Goal: Task Accomplishment & Management: Manage account settings

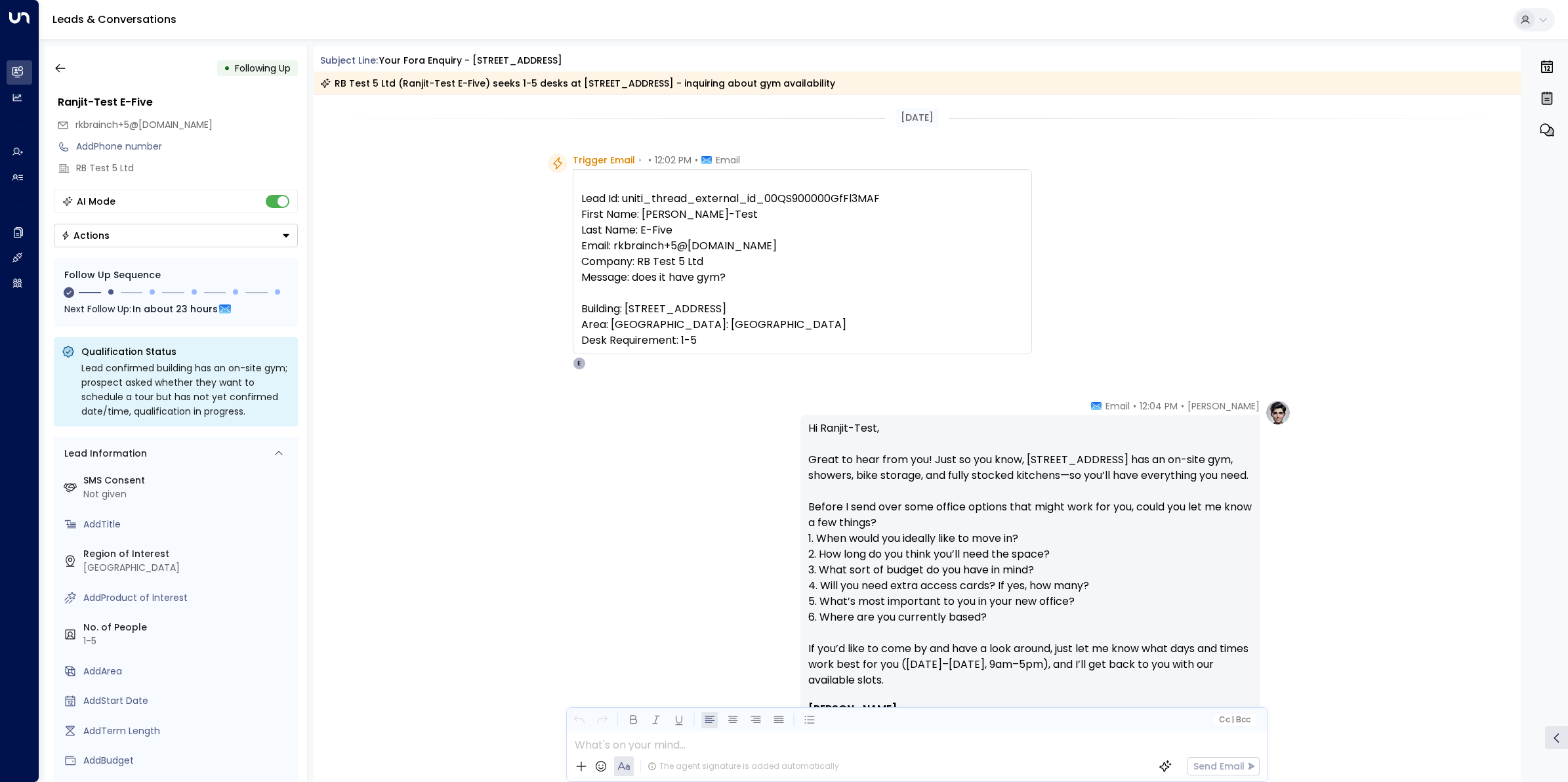
click at [64, 66] on icon "button" at bounding box center [61, 68] width 13 height 13
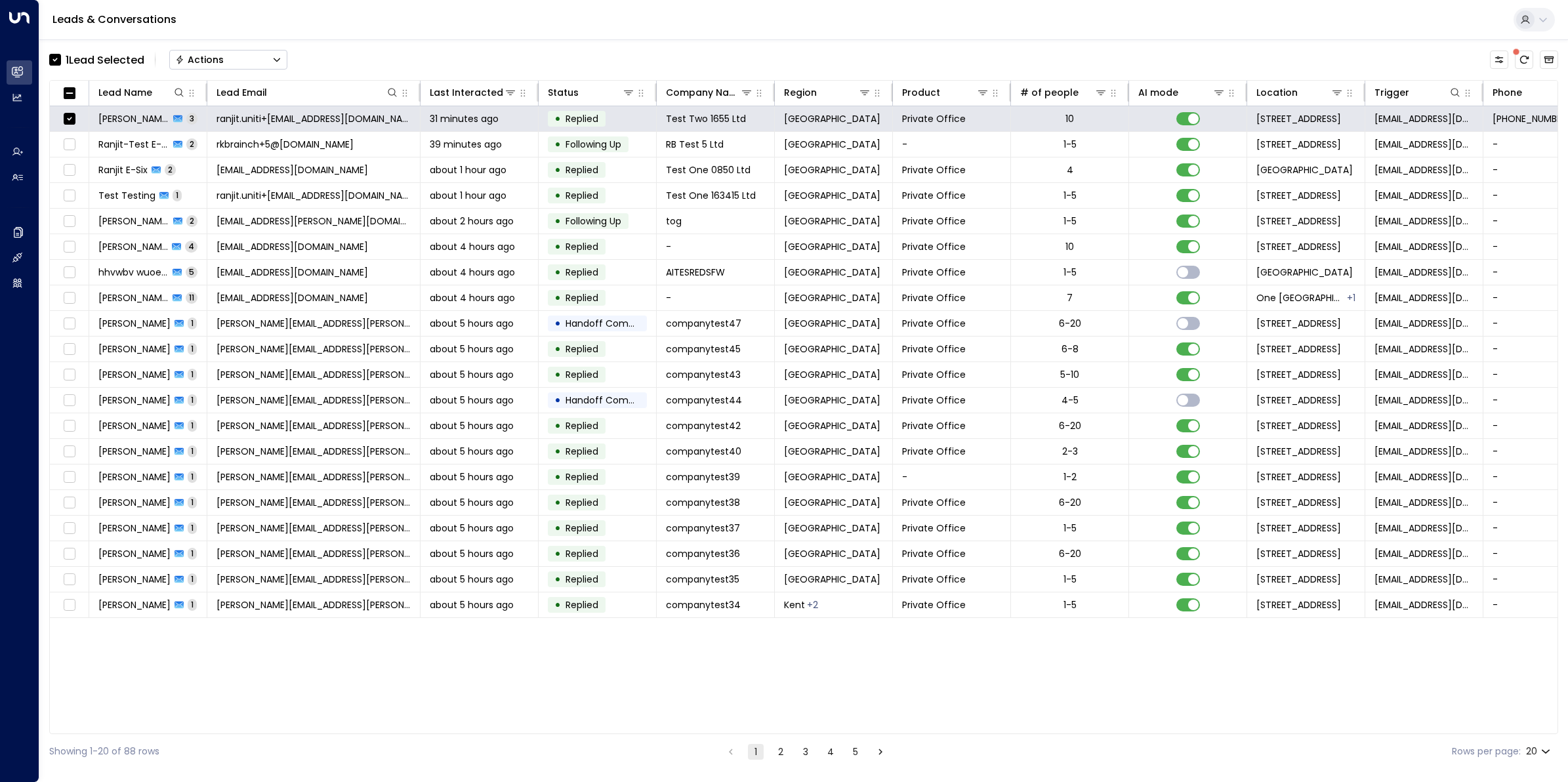
click at [262, 60] on button "Actions" at bounding box center [228, 60] width 118 height 20
click at [220, 151] on span "Archive Lead" at bounding box center [207, 146] width 61 height 14
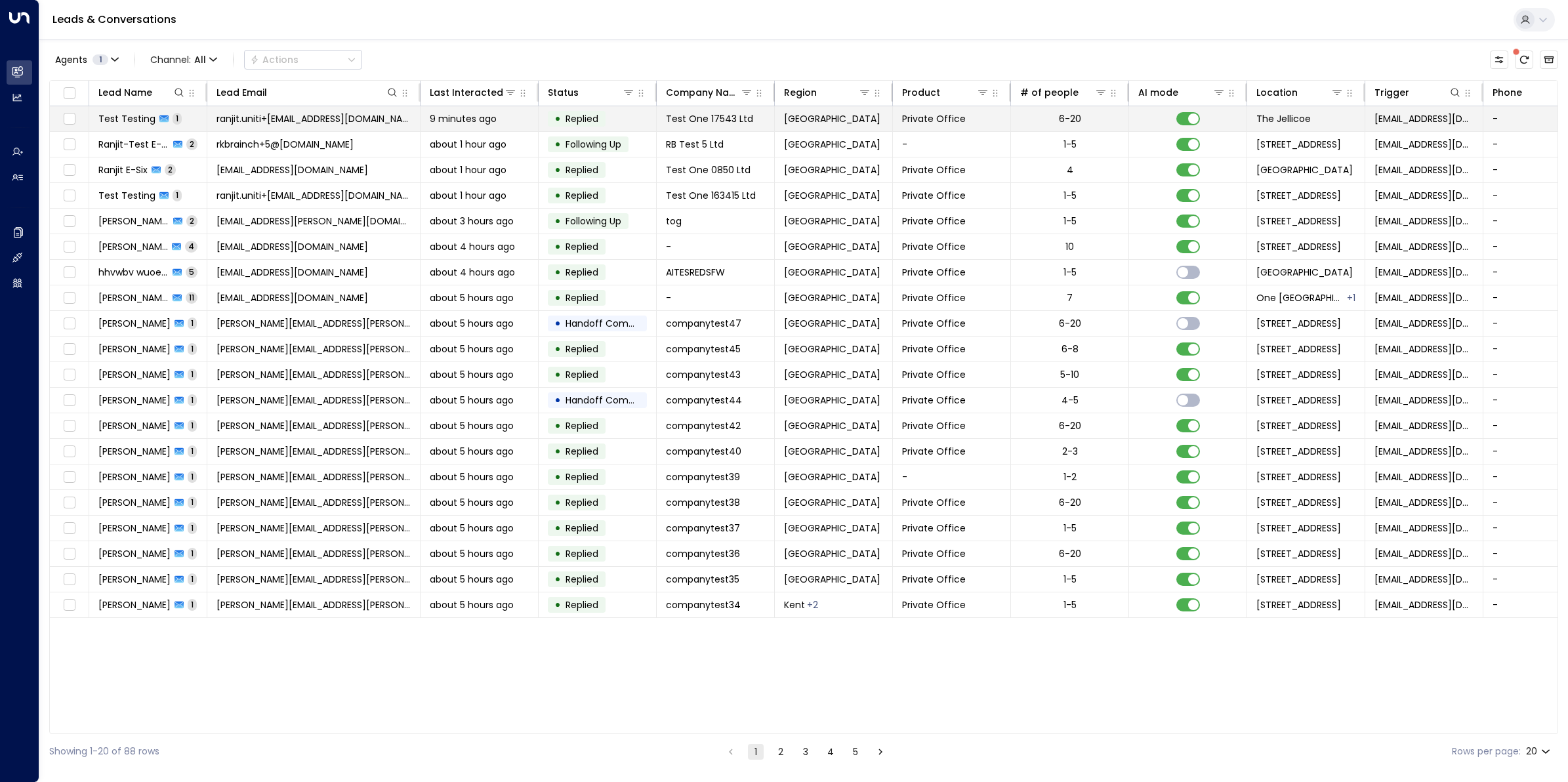
click at [116, 118] on span "Test Testing" at bounding box center [127, 119] width 57 height 13
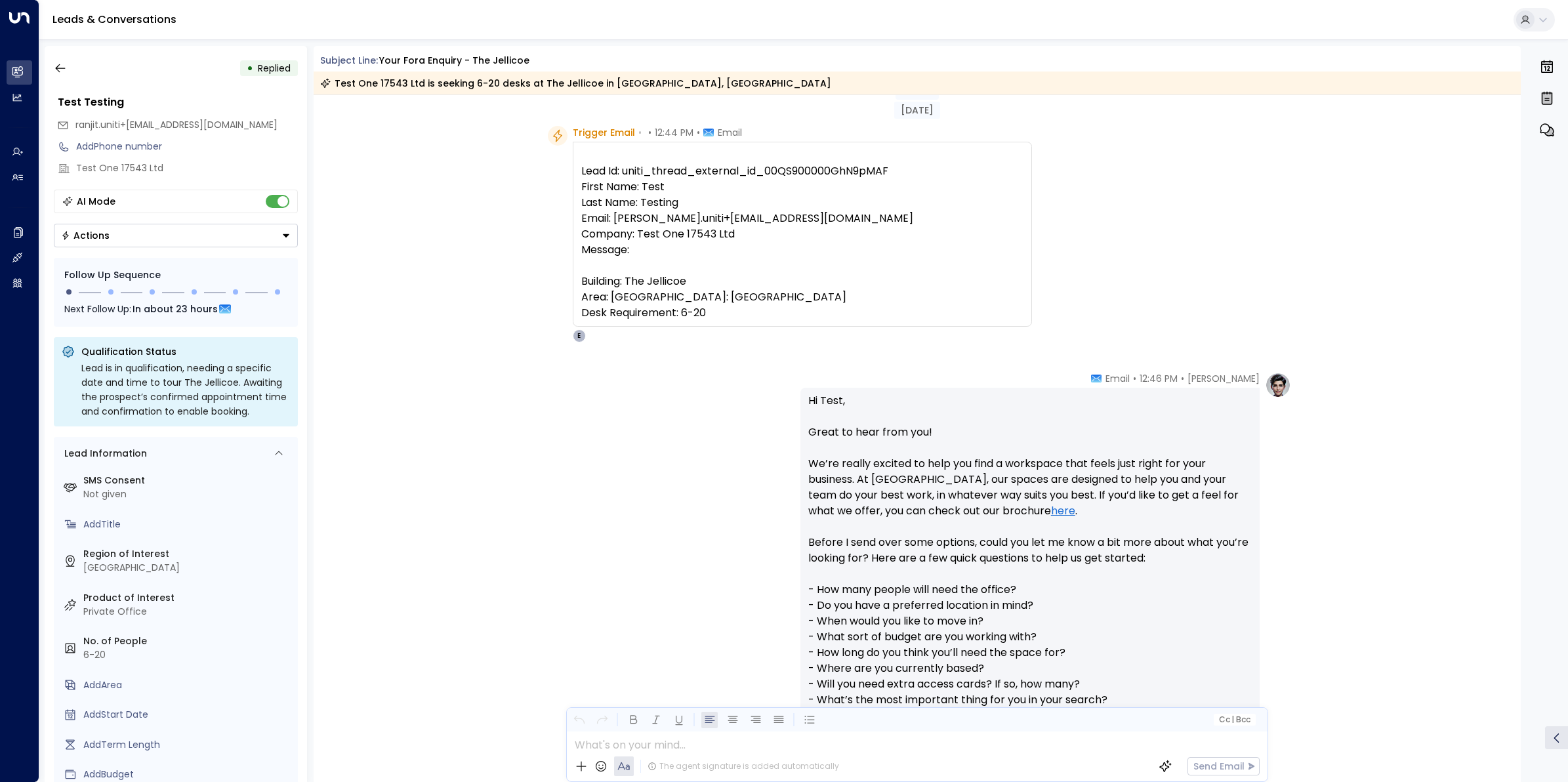
scroll to position [9, 0]
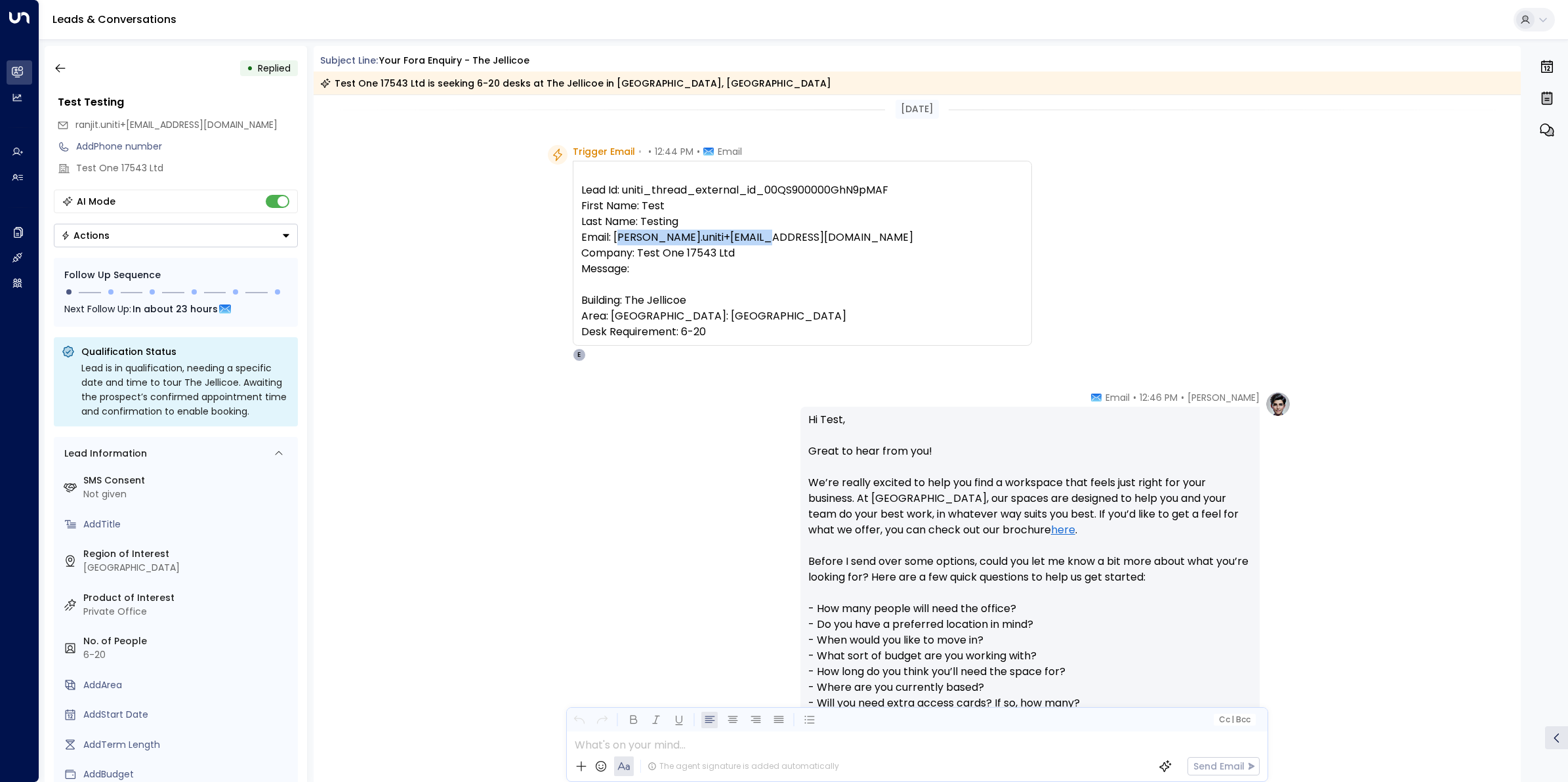
drag, startPoint x: 774, startPoint y: 234, endPoint x: 617, endPoint y: 231, distance: 157.0
click at [617, 231] on pre "Lead Id: uniti_thread_external_id_00QS900000GhN9pMAF First Name: Test Last Name…" at bounding box center [802, 260] width 442 height 157
copy pre "anjit.uniti+21@outlook.com"
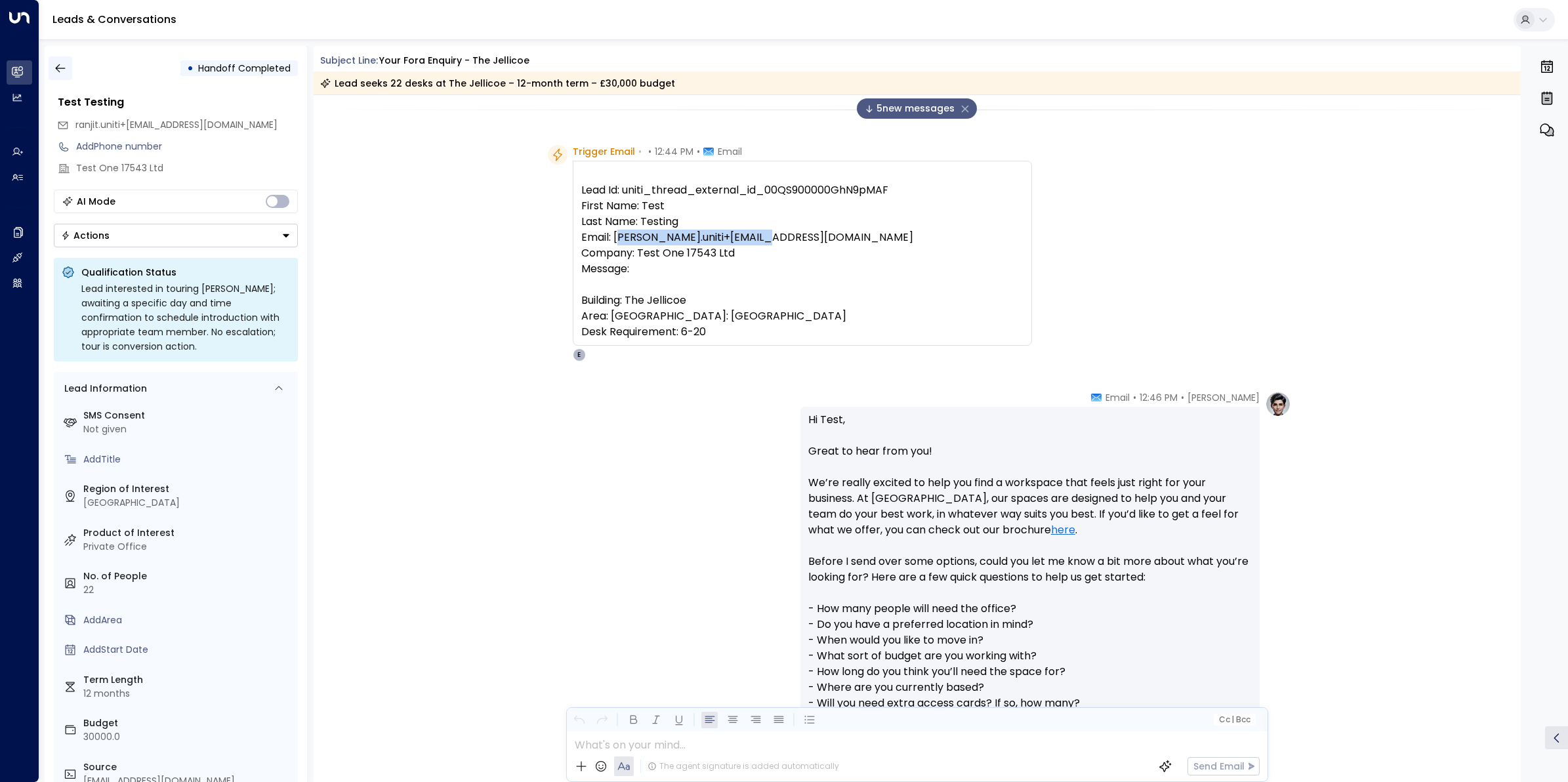
click at [66, 72] on icon "button" at bounding box center [61, 68] width 13 height 13
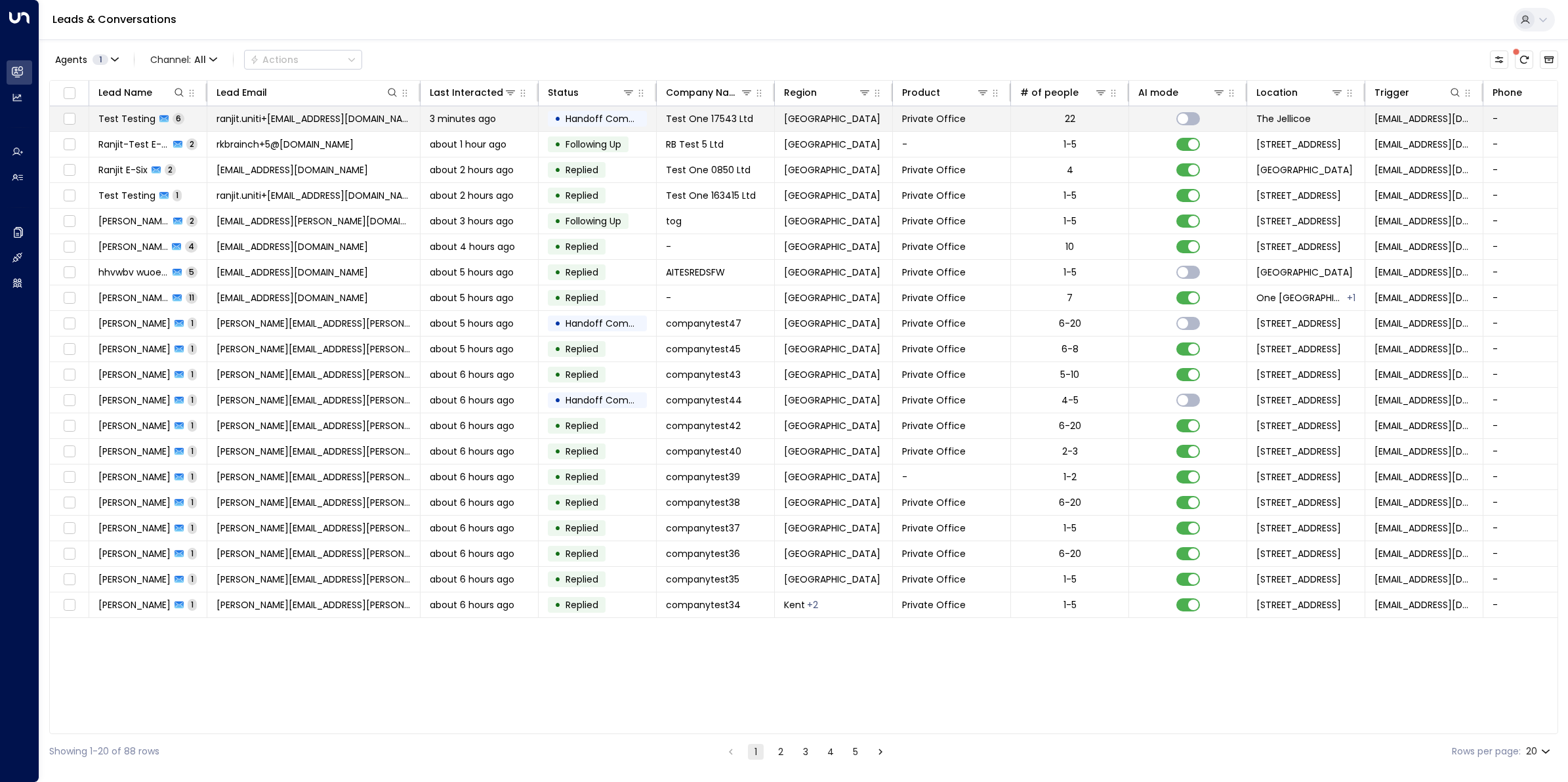
click at [125, 120] on span "Test Testing" at bounding box center [127, 119] width 57 height 13
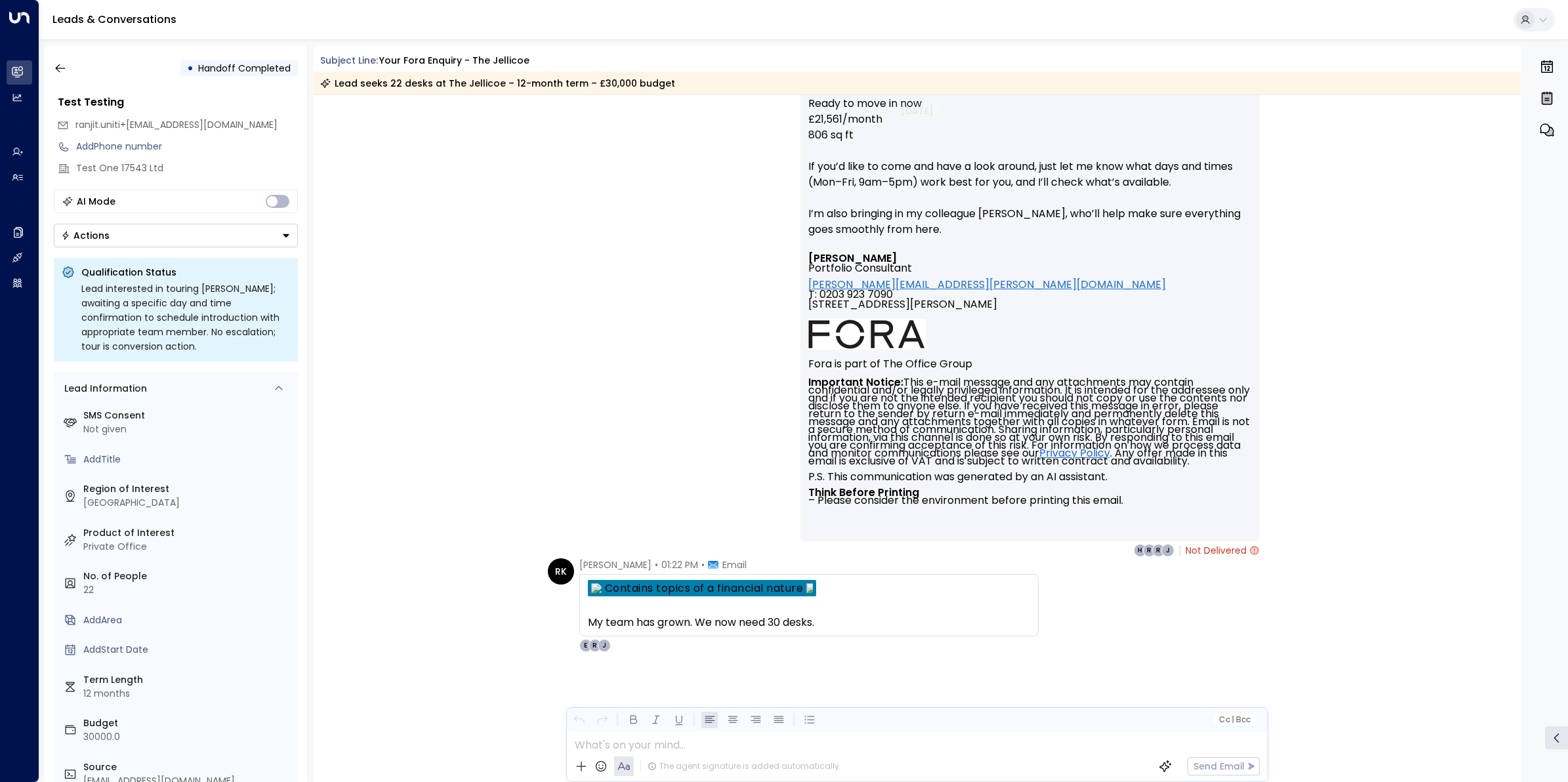
scroll to position [1859, 0]
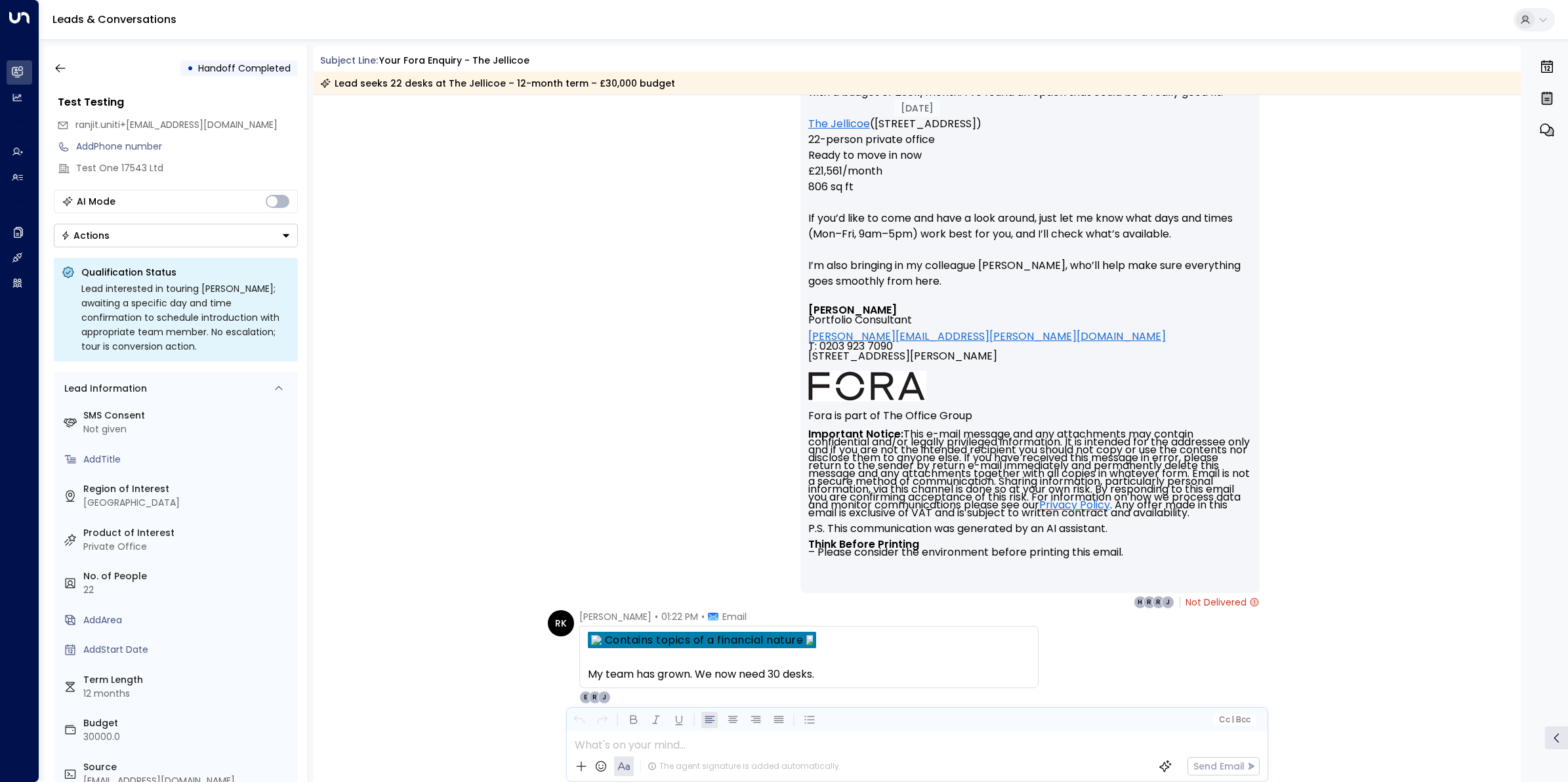
scroll to position [1753, 0]
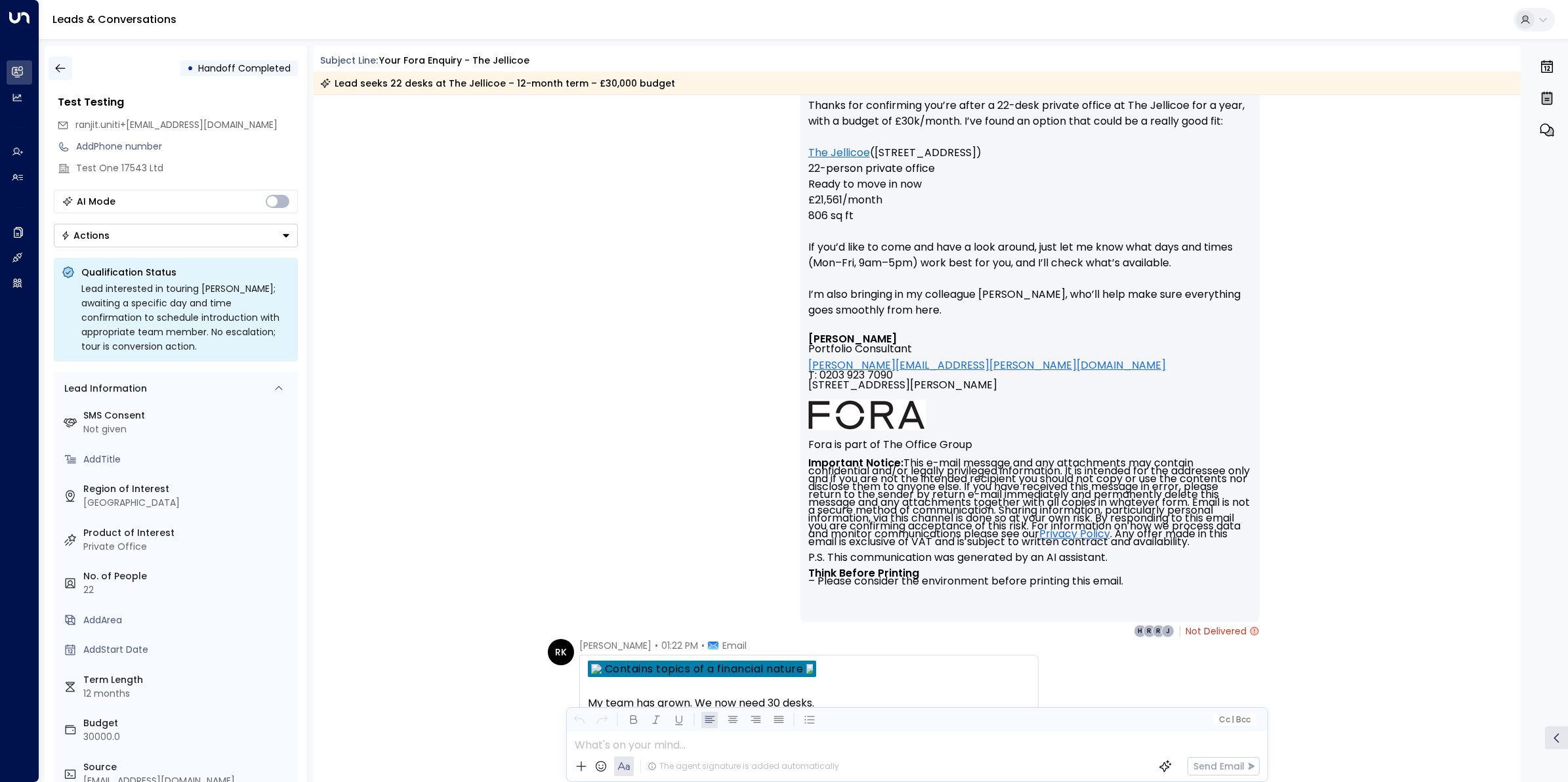
click at [61, 57] on button "button" at bounding box center [61, 68] width 24 height 24
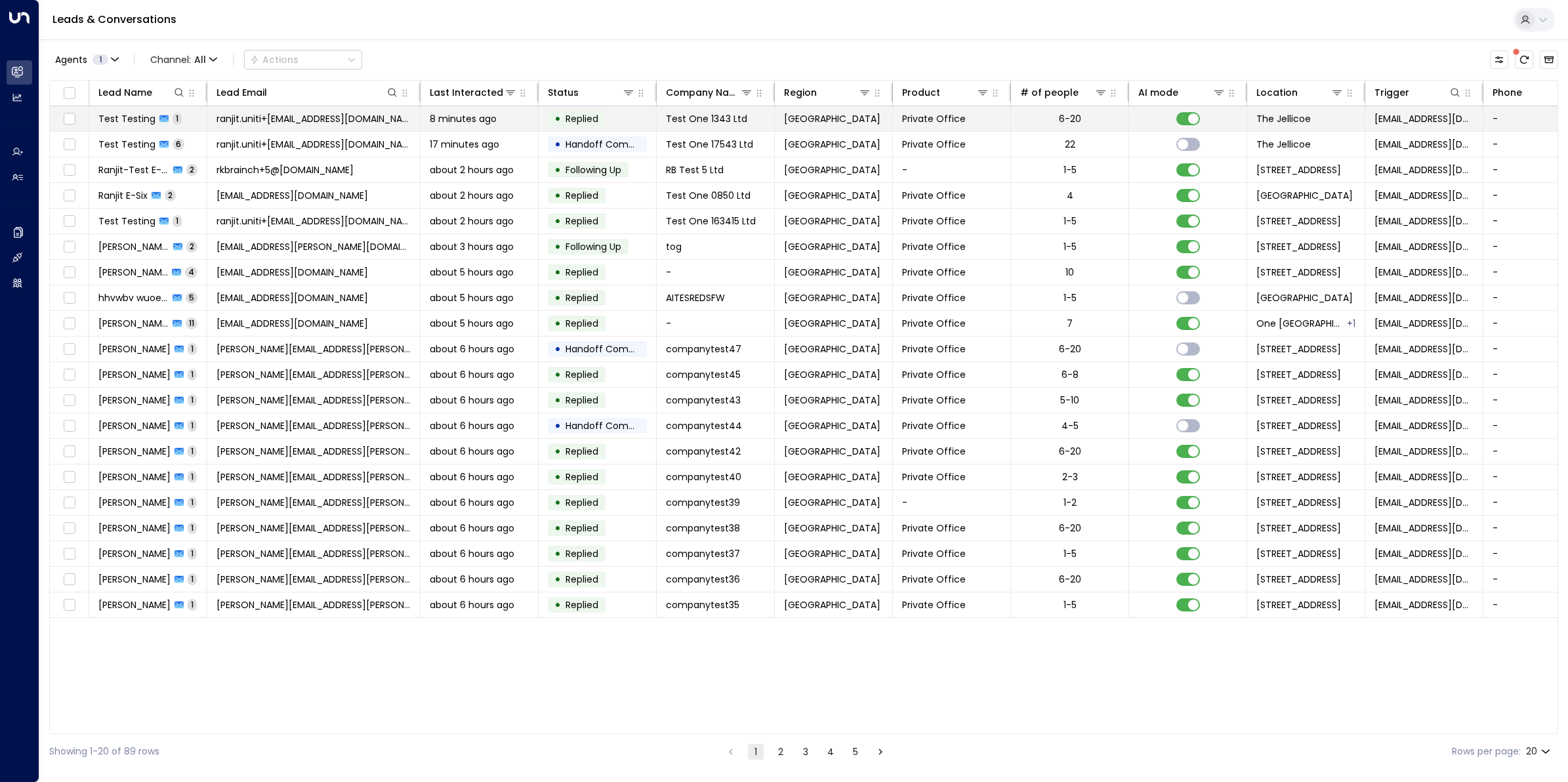
click at [143, 120] on span "Test Testing" at bounding box center [127, 119] width 57 height 13
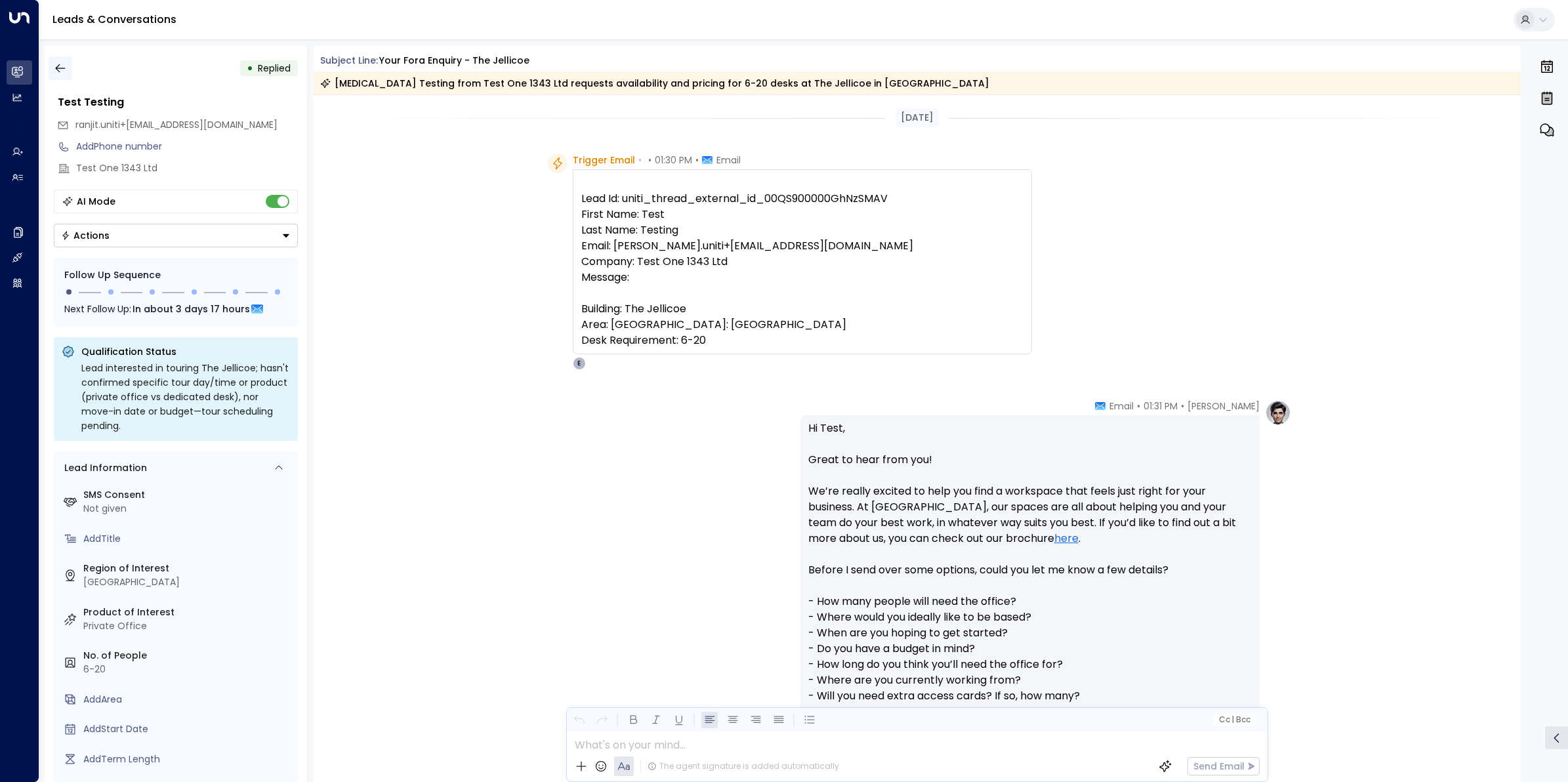
click at [61, 70] on icon "button" at bounding box center [61, 68] width 13 height 13
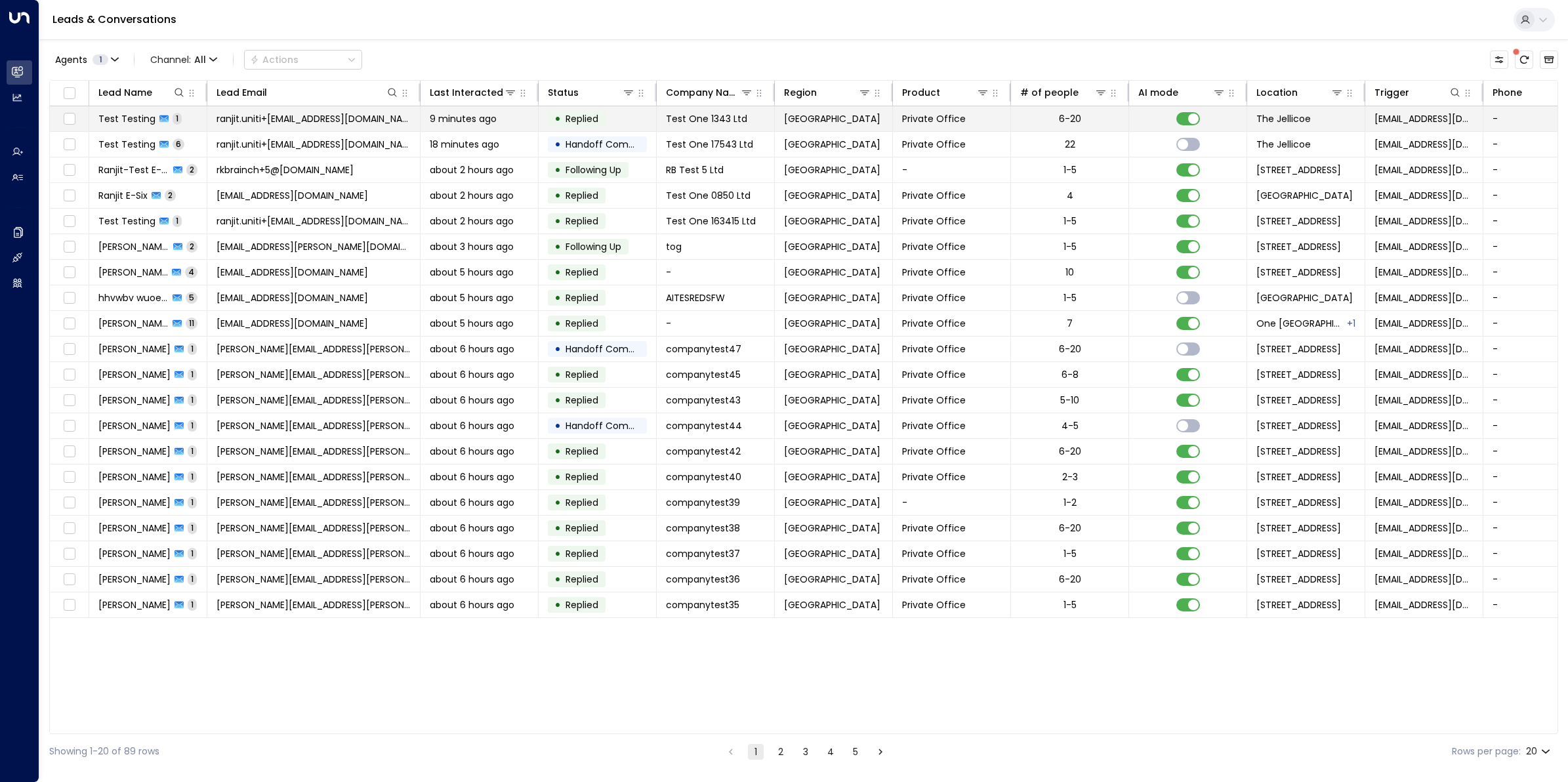
click at [134, 122] on span "Test Testing" at bounding box center [127, 119] width 57 height 13
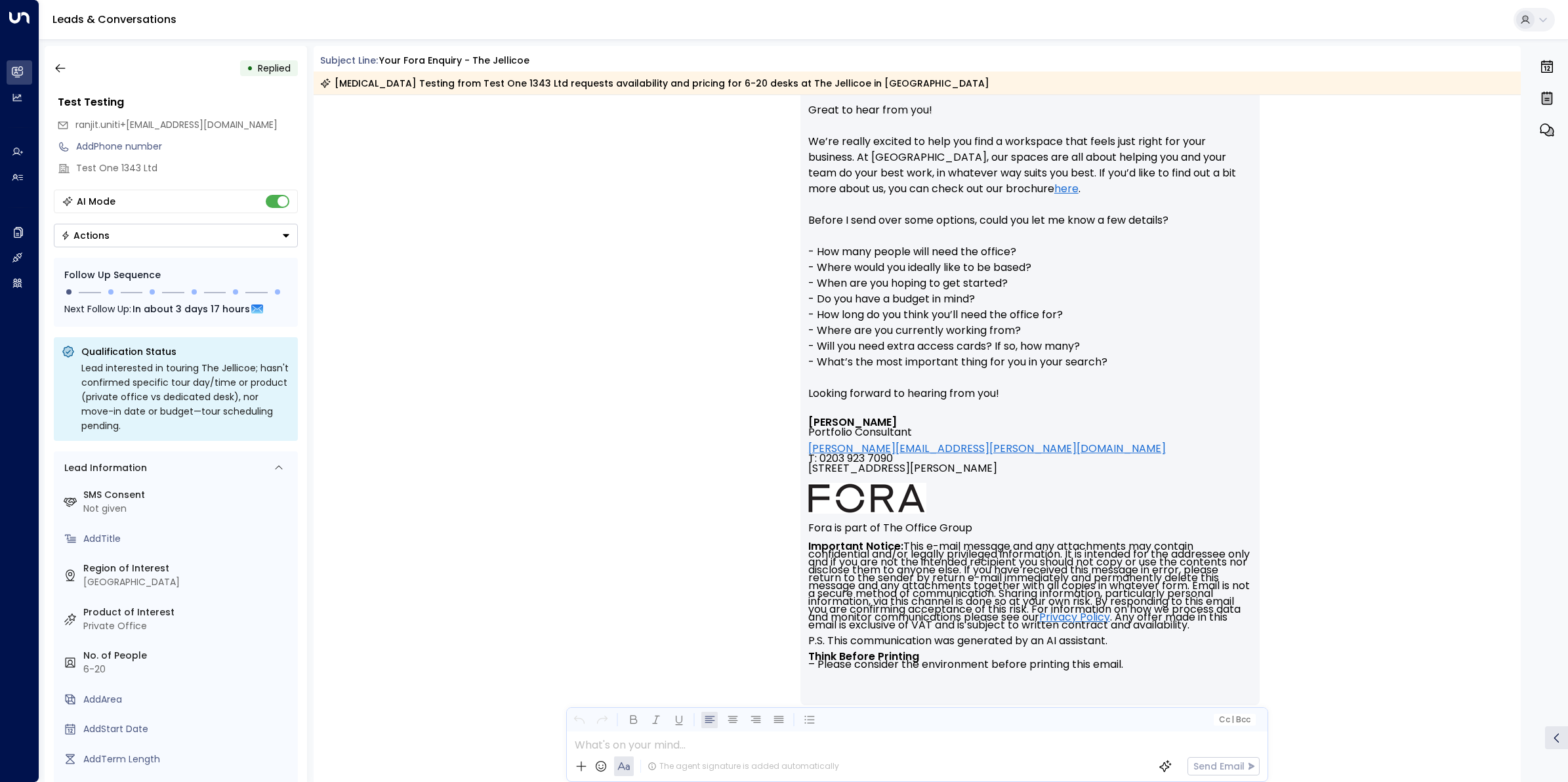
scroll to position [407, 0]
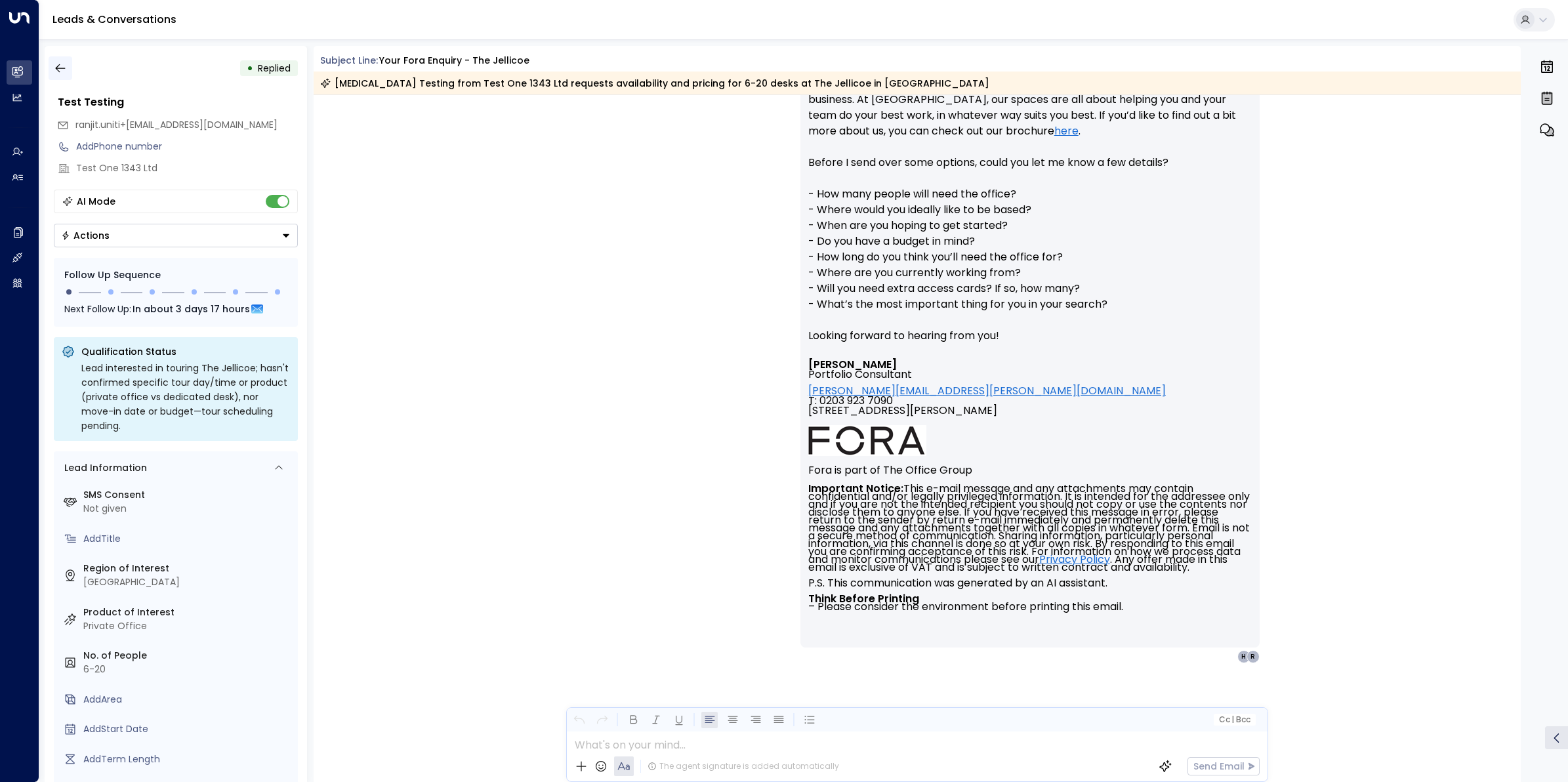
click at [57, 72] on icon "button" at bounding box center [61, 68] width 13 height 13
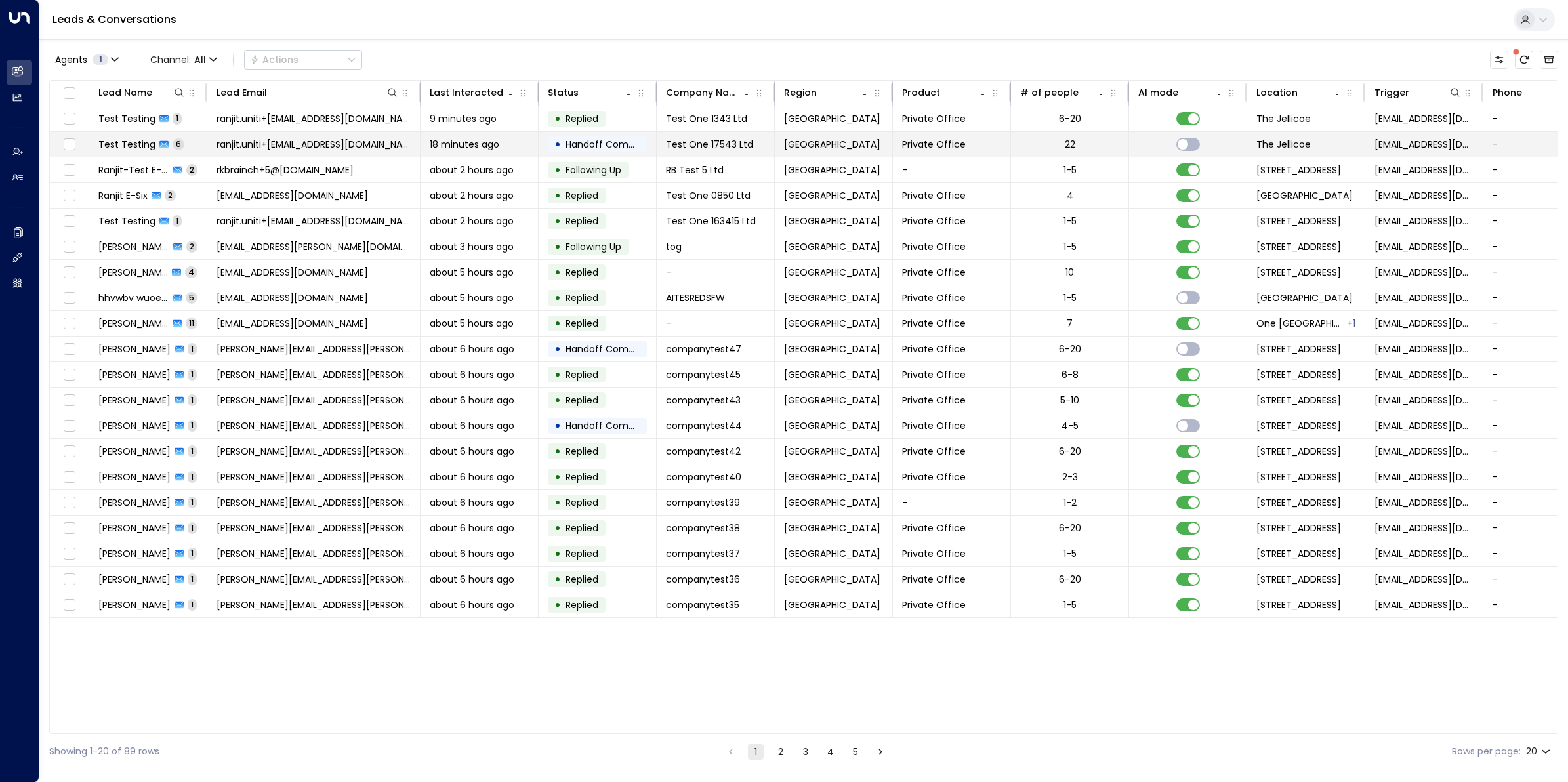
click at [131, 141] on span "Test Testing" at bounding box center [127, 144] width 57 height 13
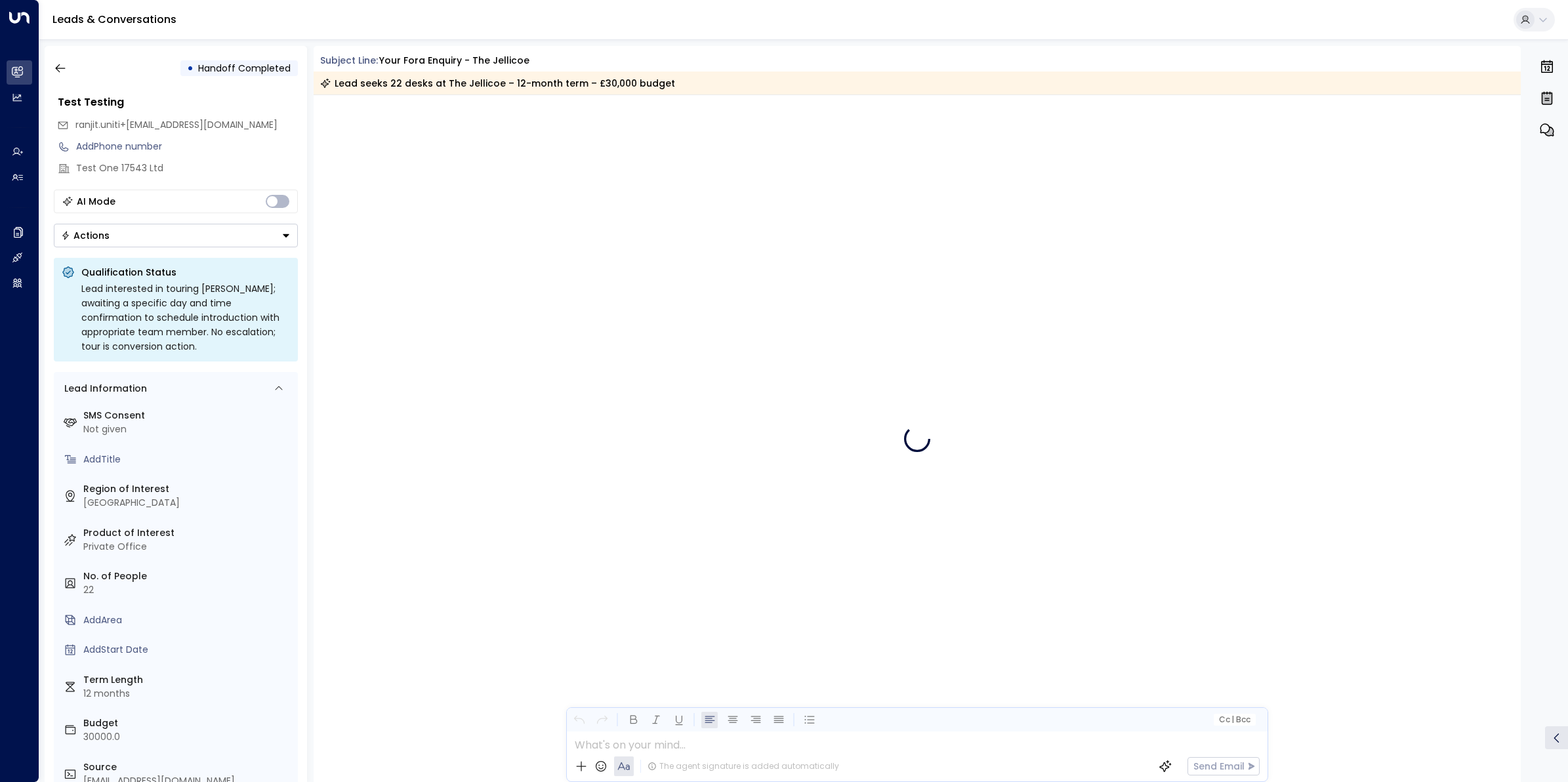
scroll to position [1859, 0]
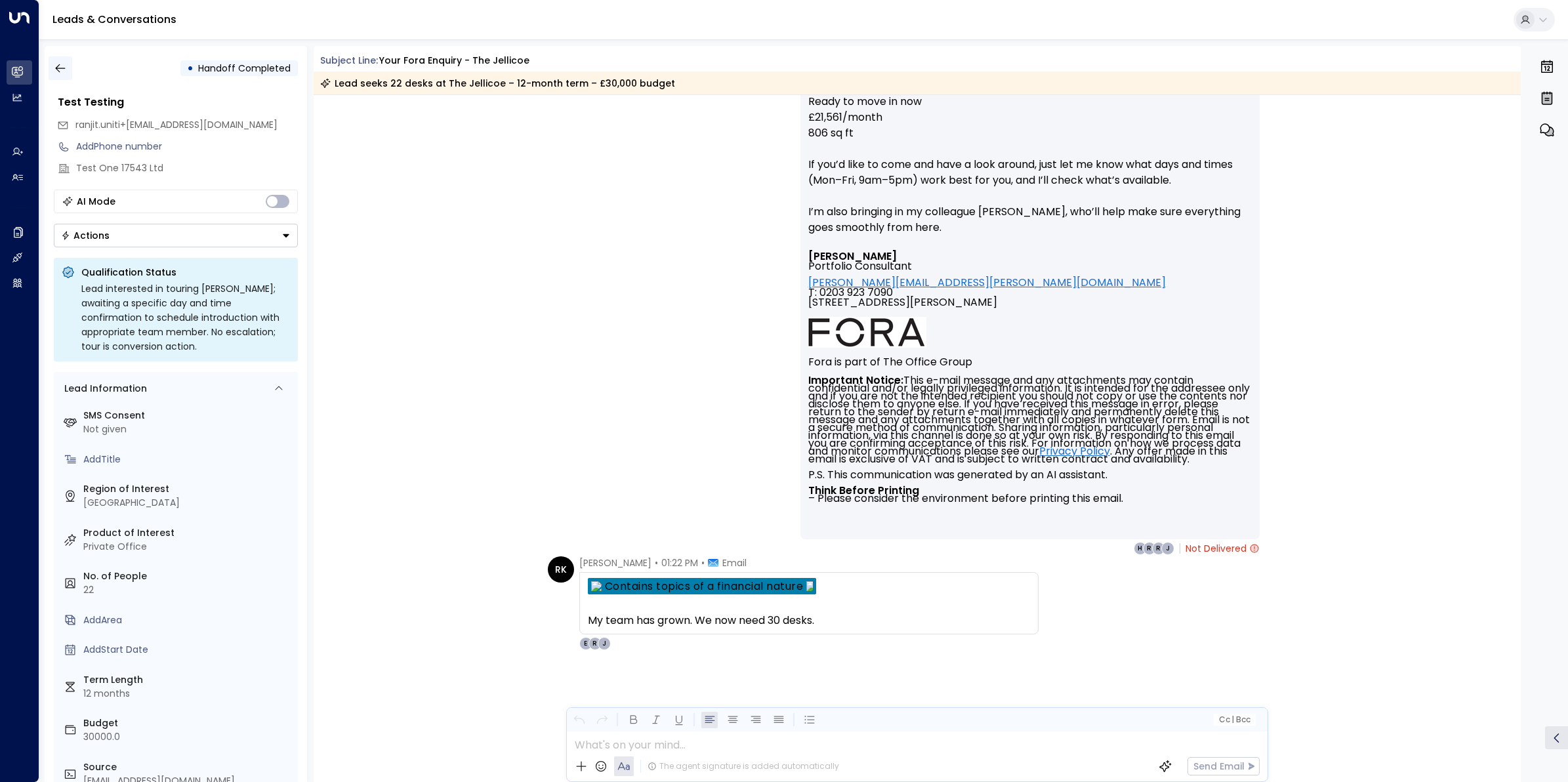
click at [64, 74] on icon "button" at bounding box center [61, 68] width 13 height 13
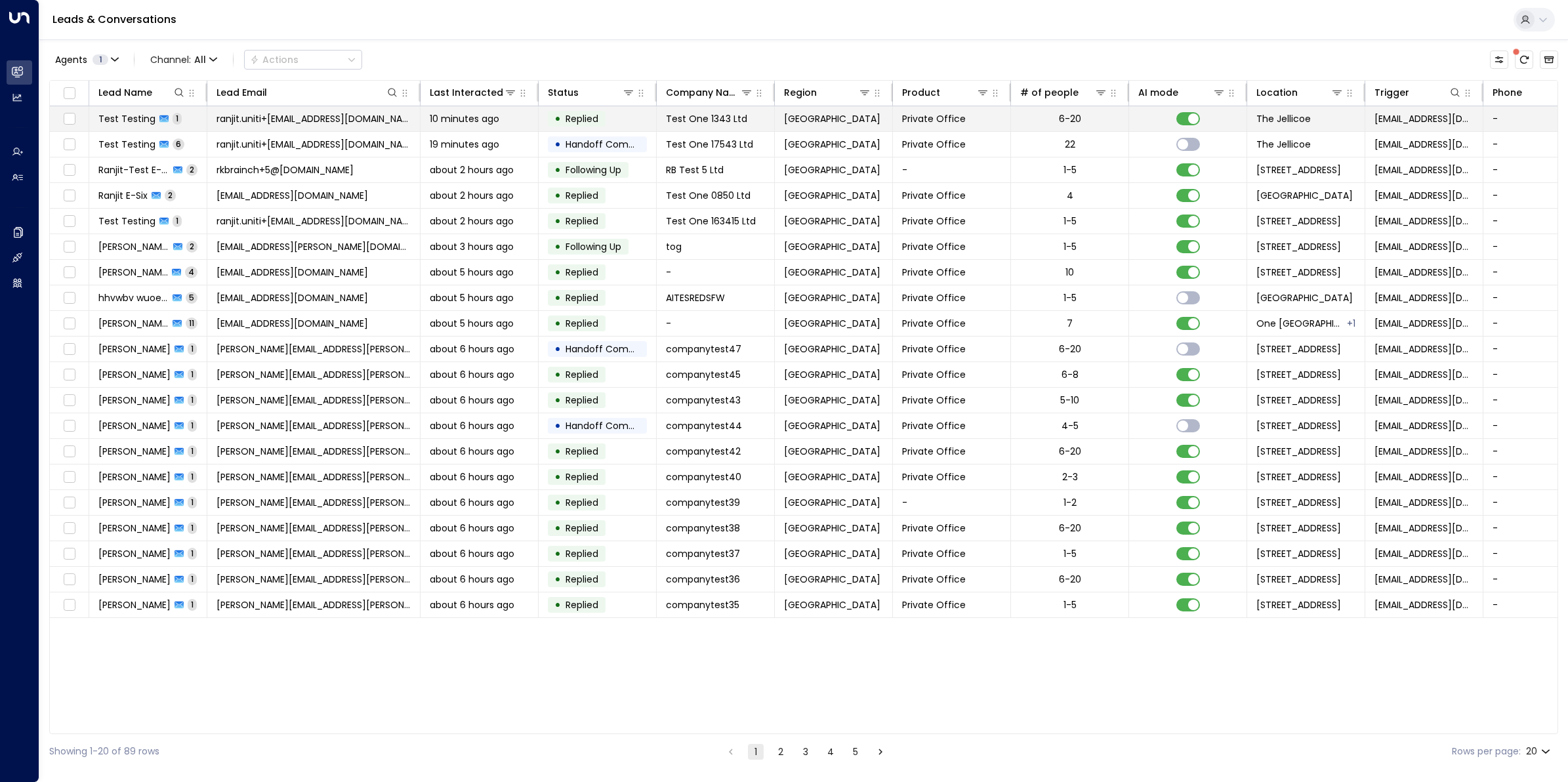
click at [132, 116] on span "Test Testing" at bounding box center [127, 119] width 57 height 13
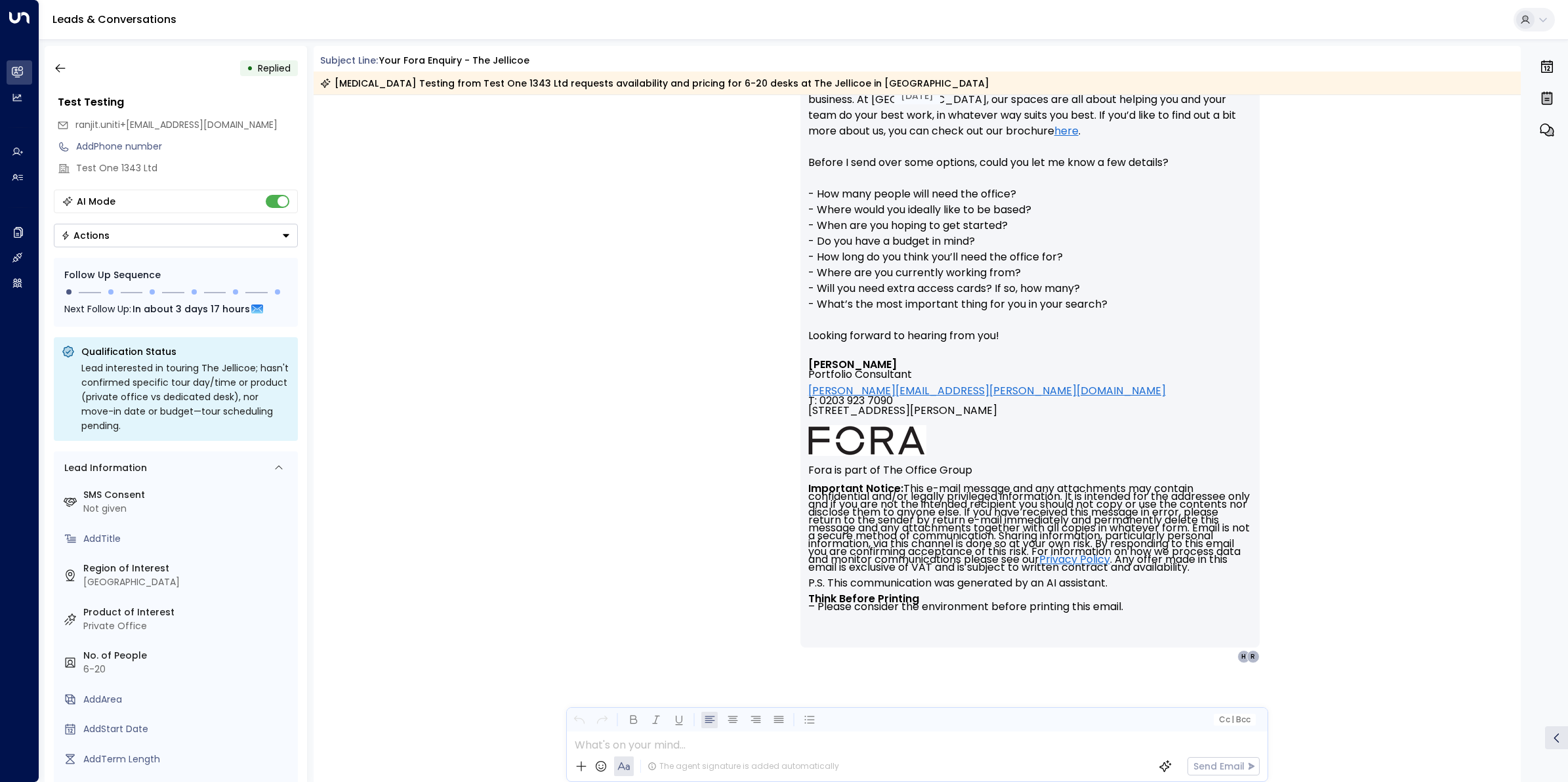
scroll to position [80, 0]
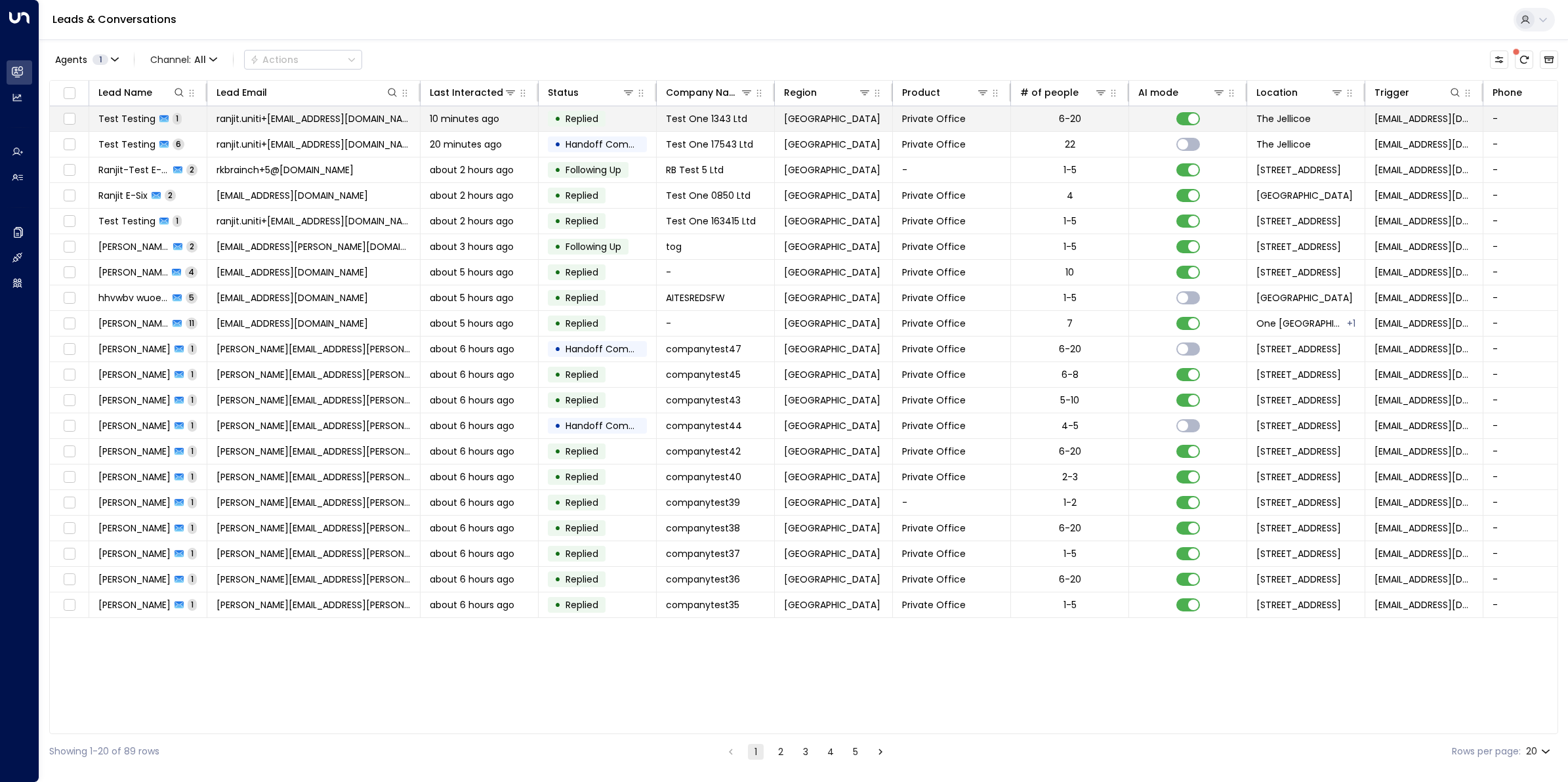
click at [115, 117] on span "Test Testing" at bounding box center [127, 119] width 57 height 13
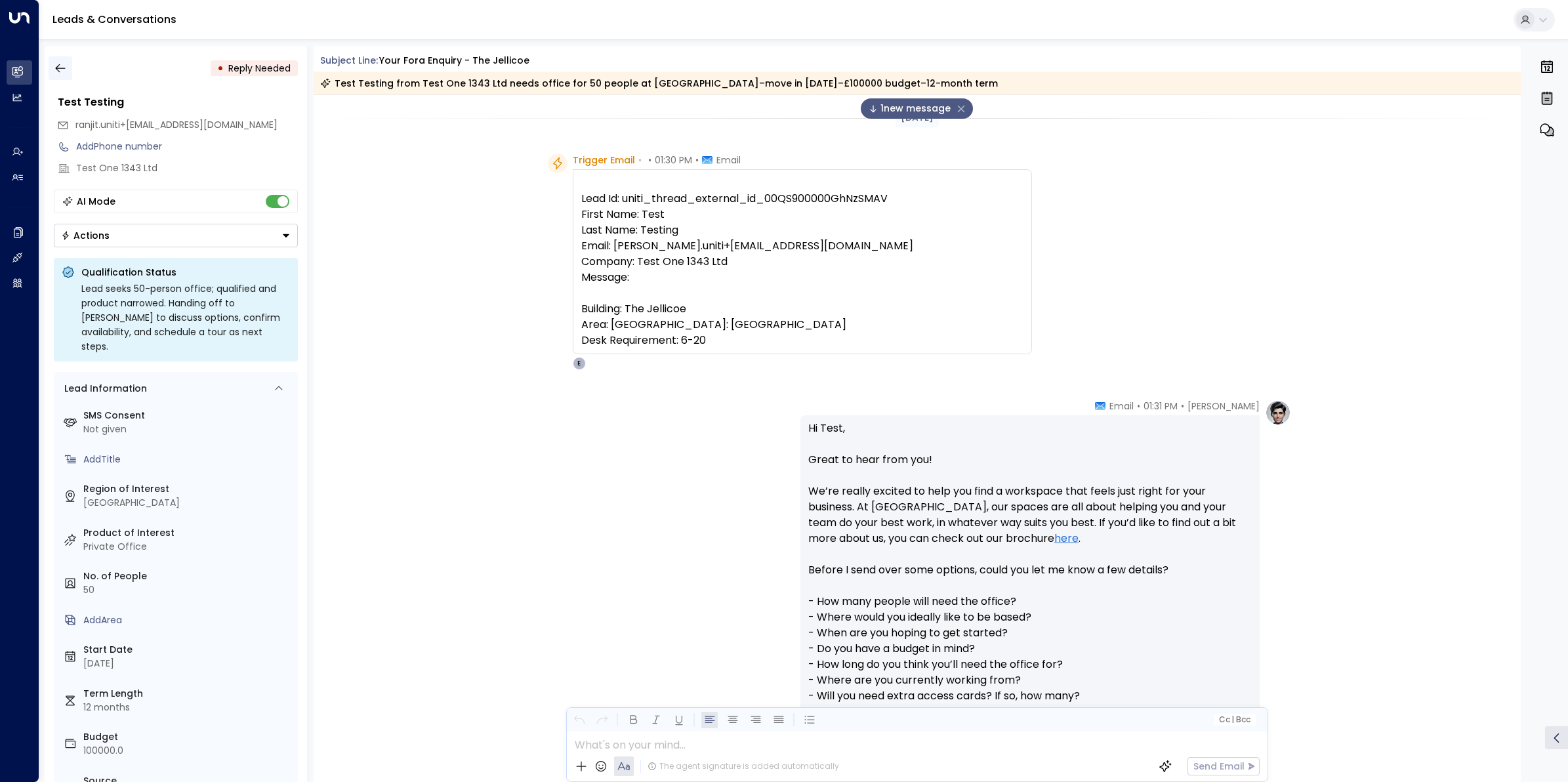
click at [59, 61] on button "button" at bounding box center [61, 68] width 24 height 24
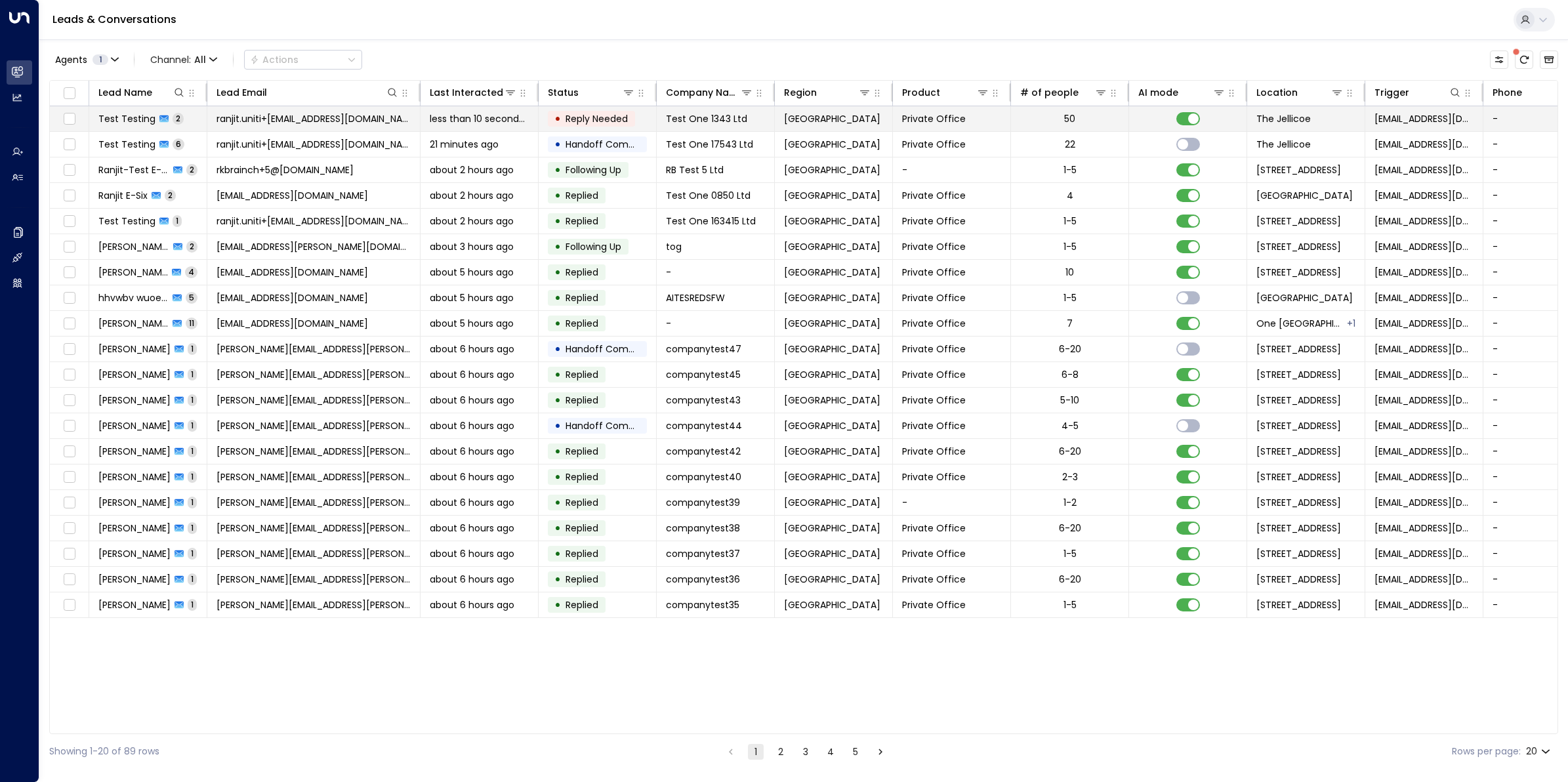
click at [131, 118] on span "Test Testing" at bounding box center [127, 119] width 57 height 13
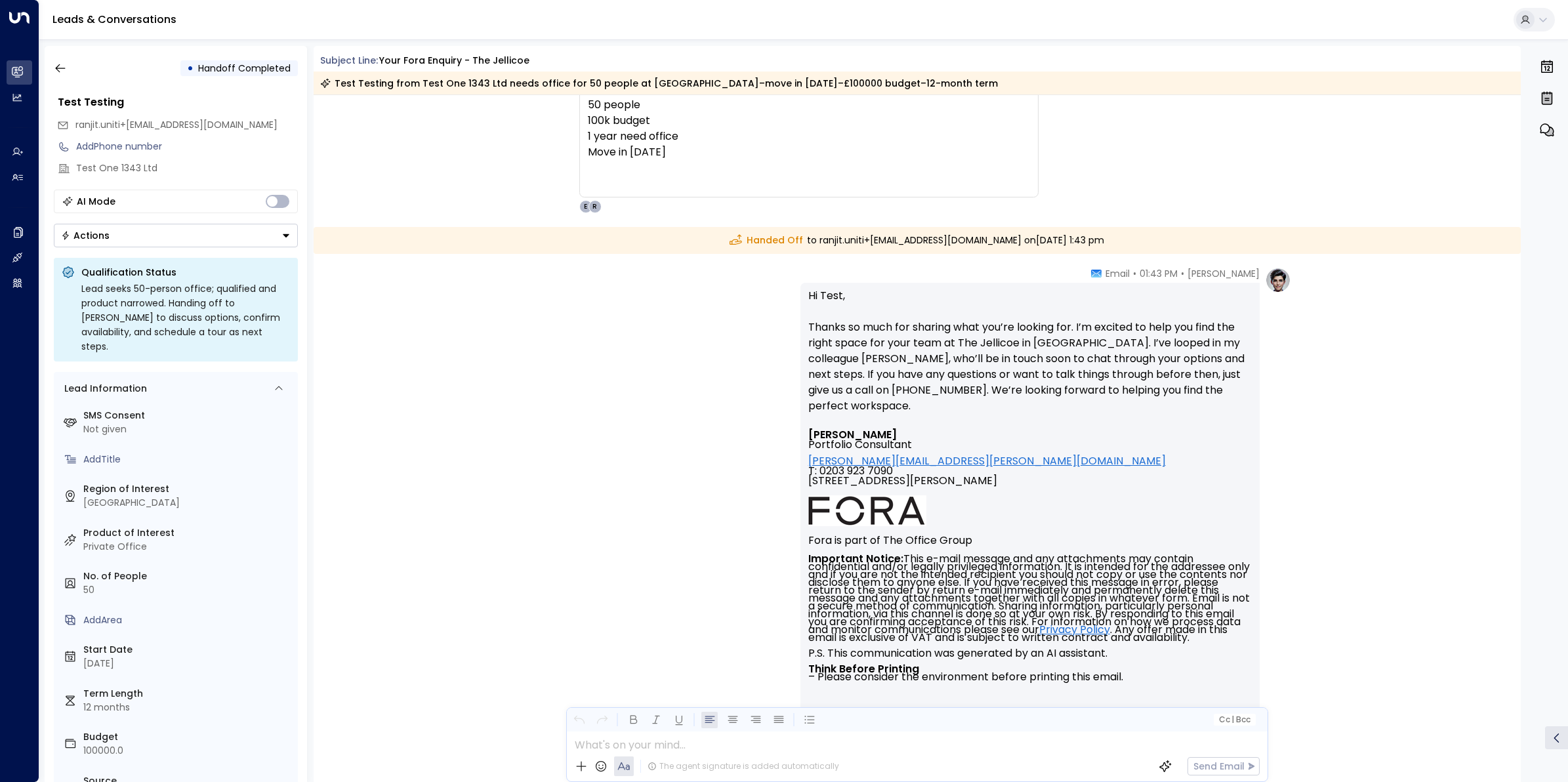
scroll to position [985, 0]
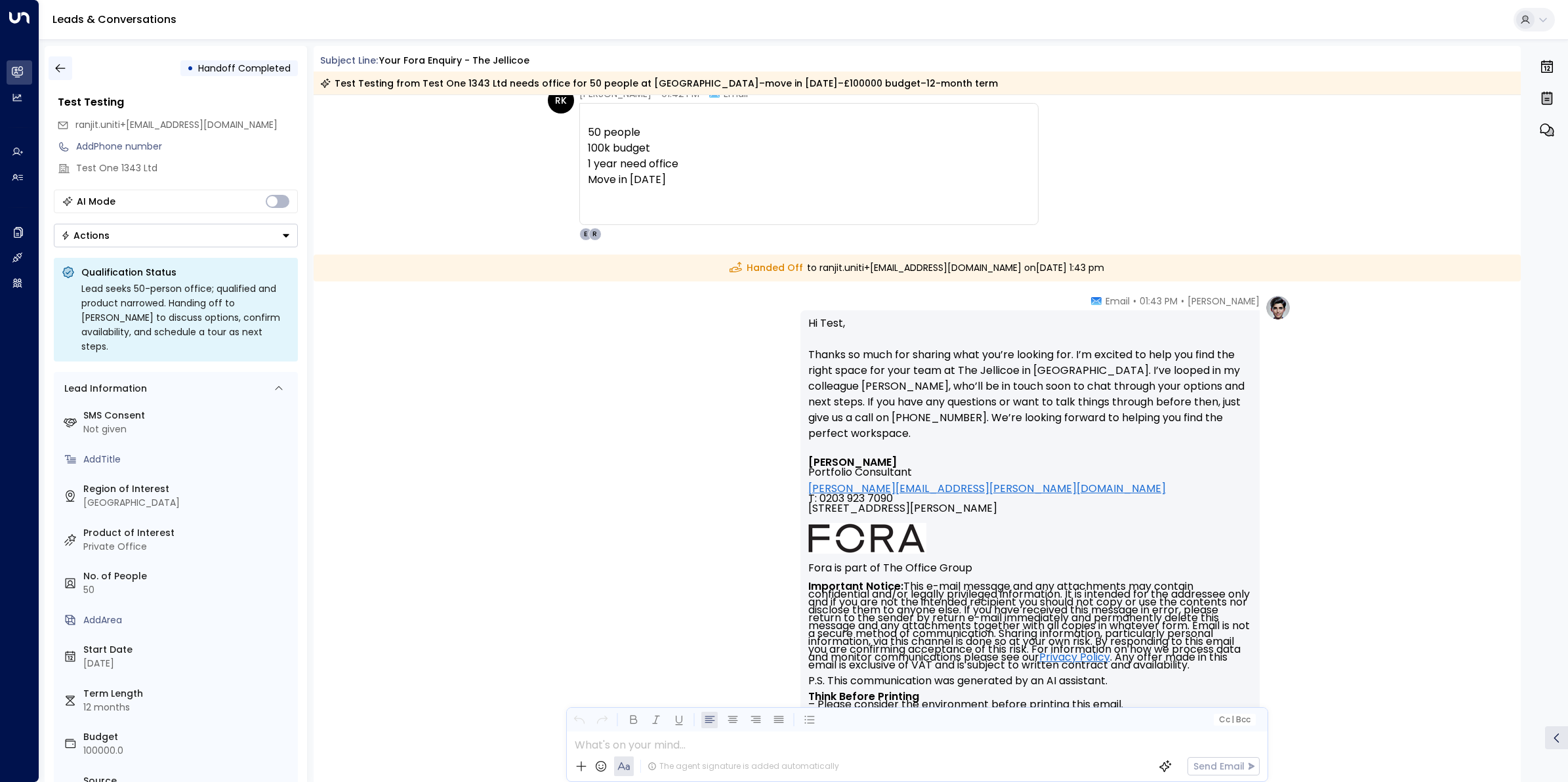
click at [58, 69] on icon "button" at bounding box center [61, 68] width 13 height 13
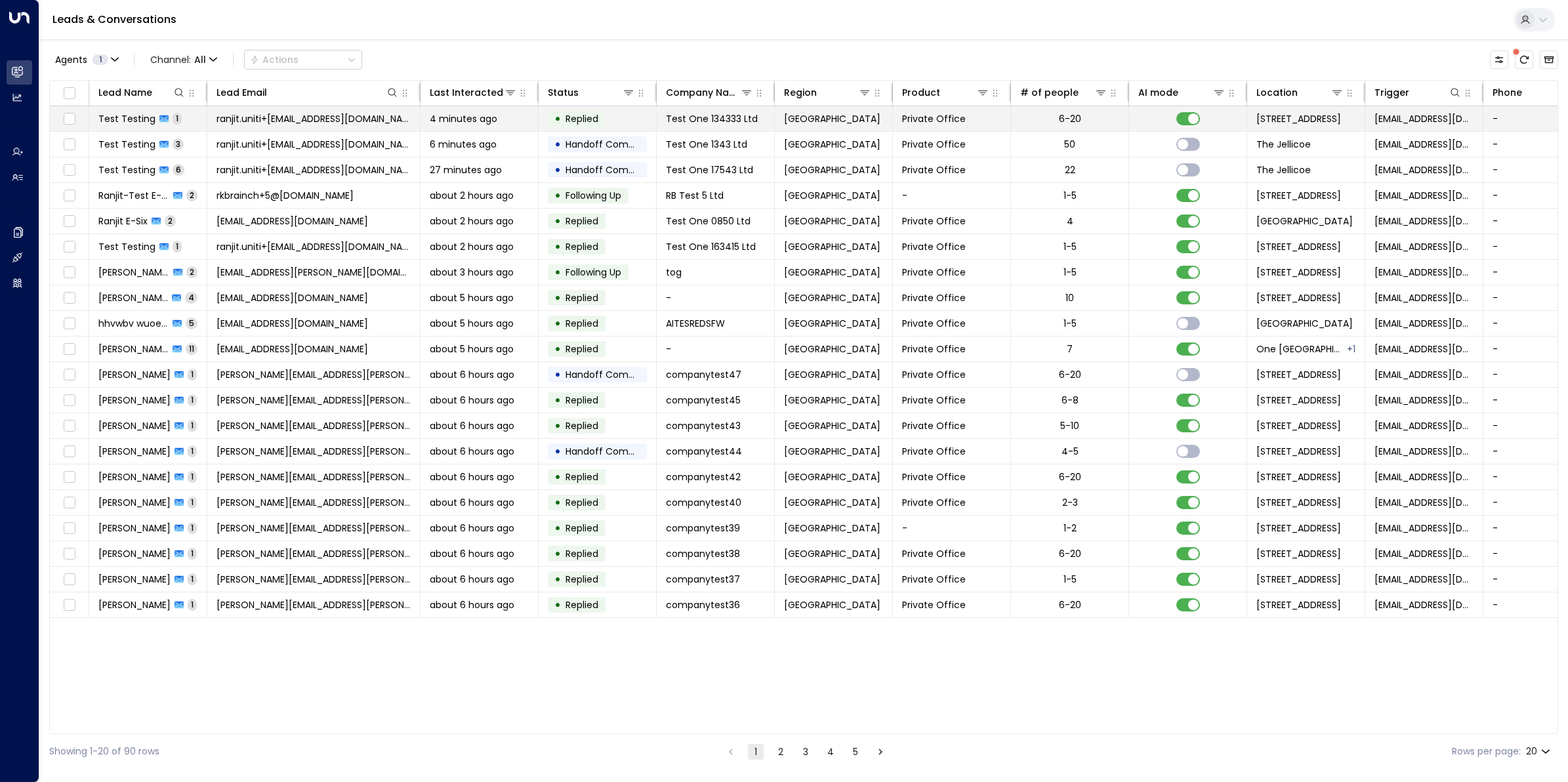
click at [148, 123] on span "Test Testing" at bounding box center [127, 119] width 57 height 13
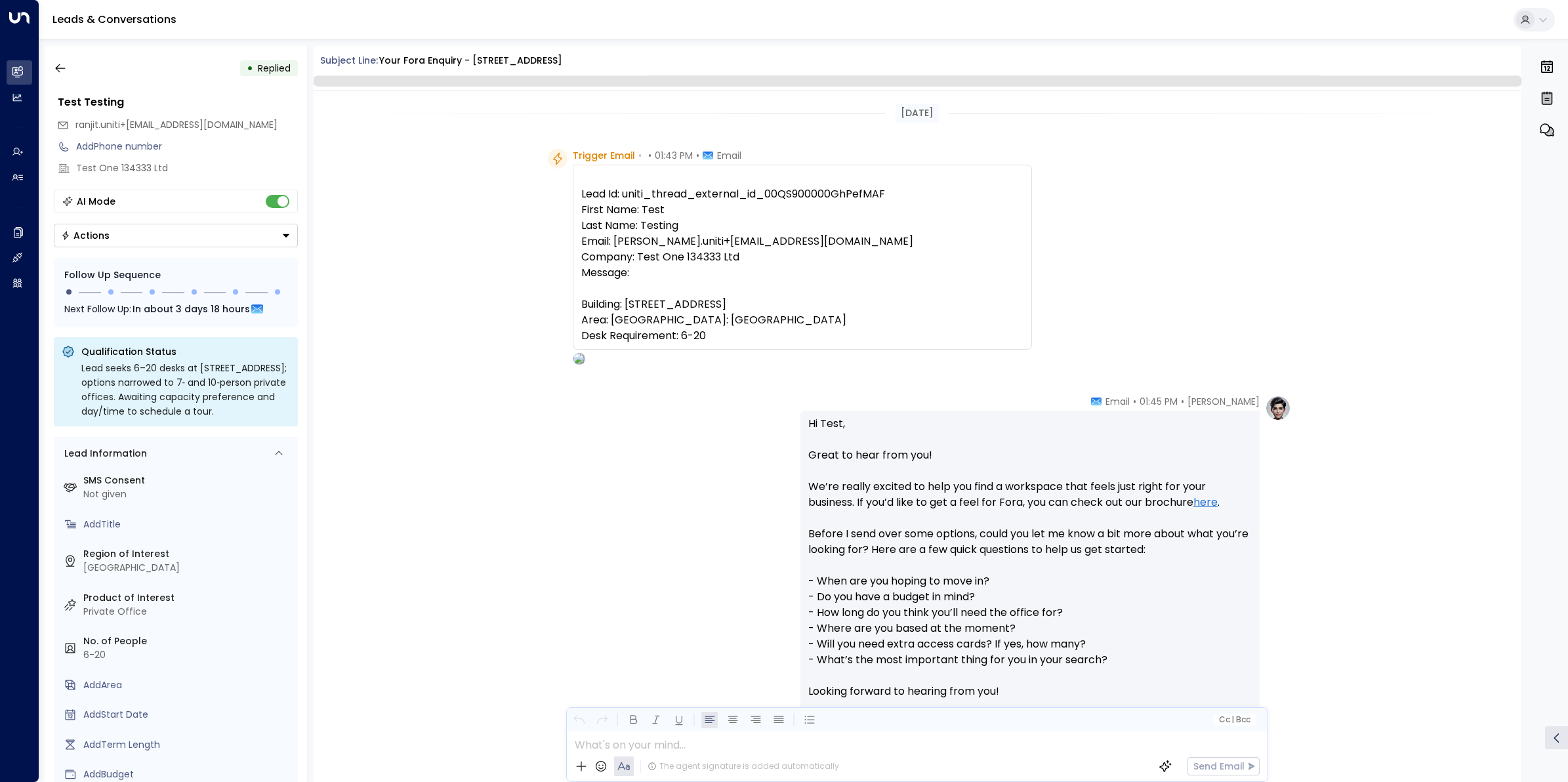
scroll to position [356, 0]
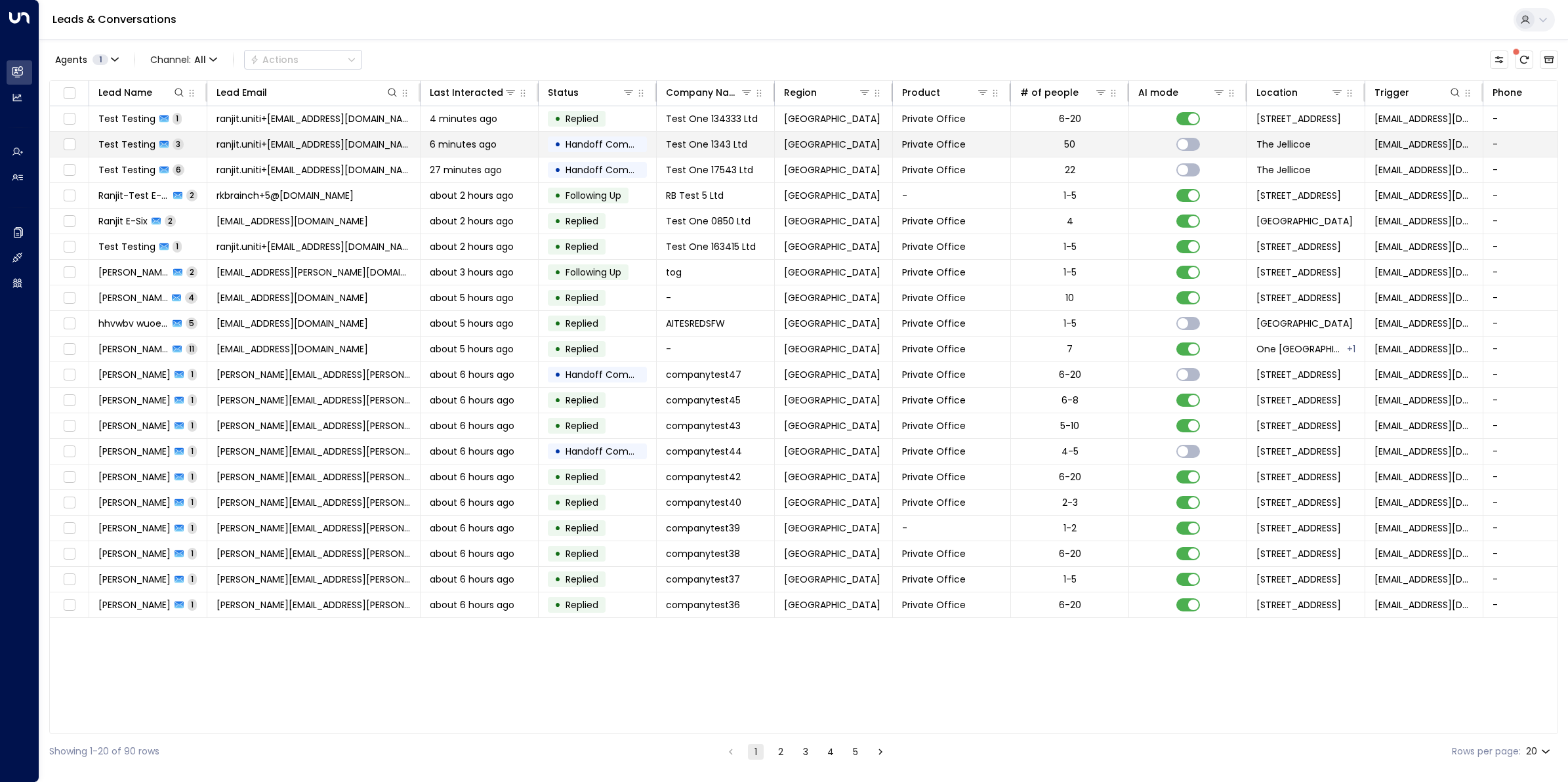
click at [120, 139] on span "Test Testing" at bounding box center [127, 144] width 57 height 13
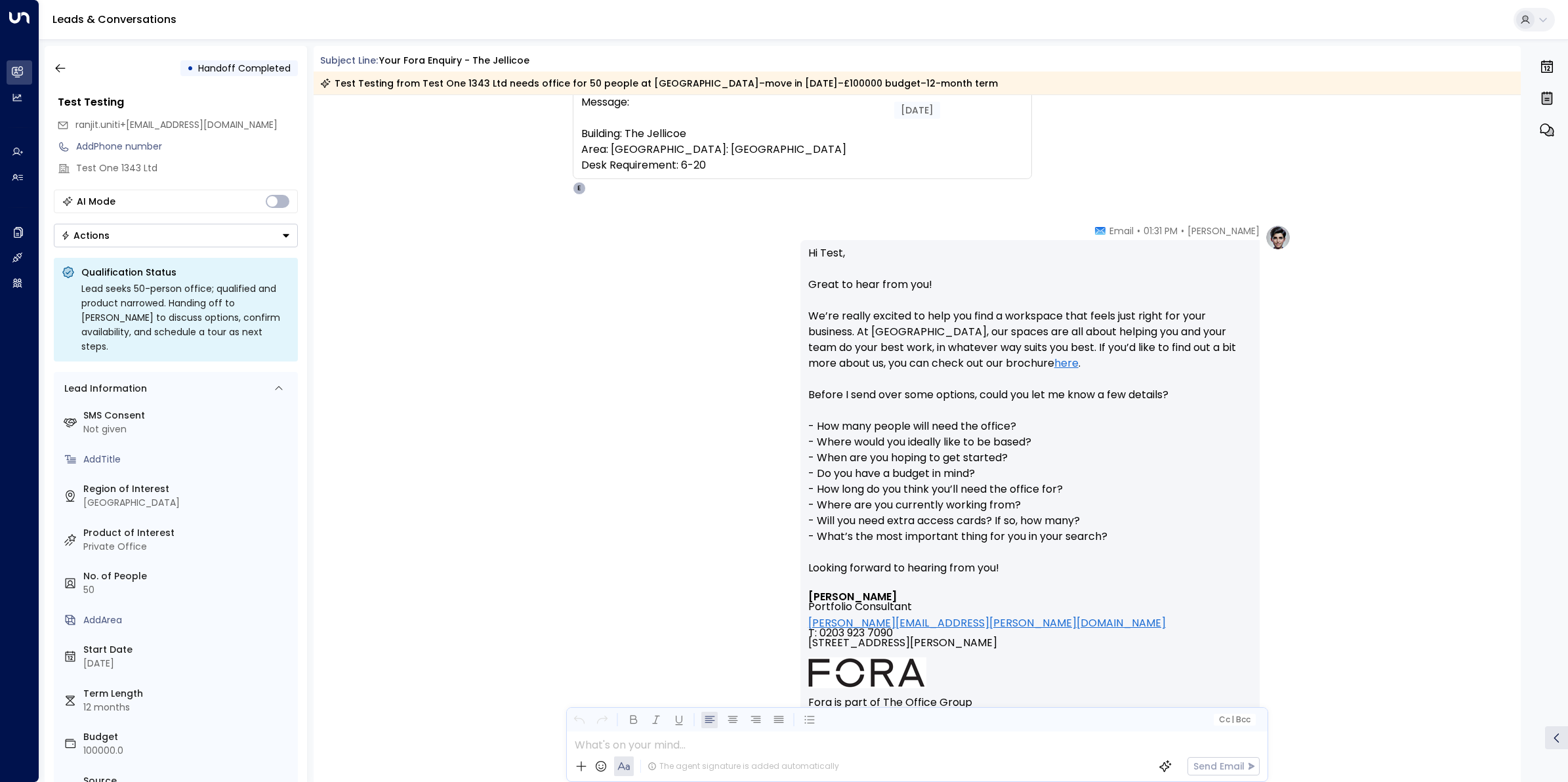
scroll to position [1, 0]
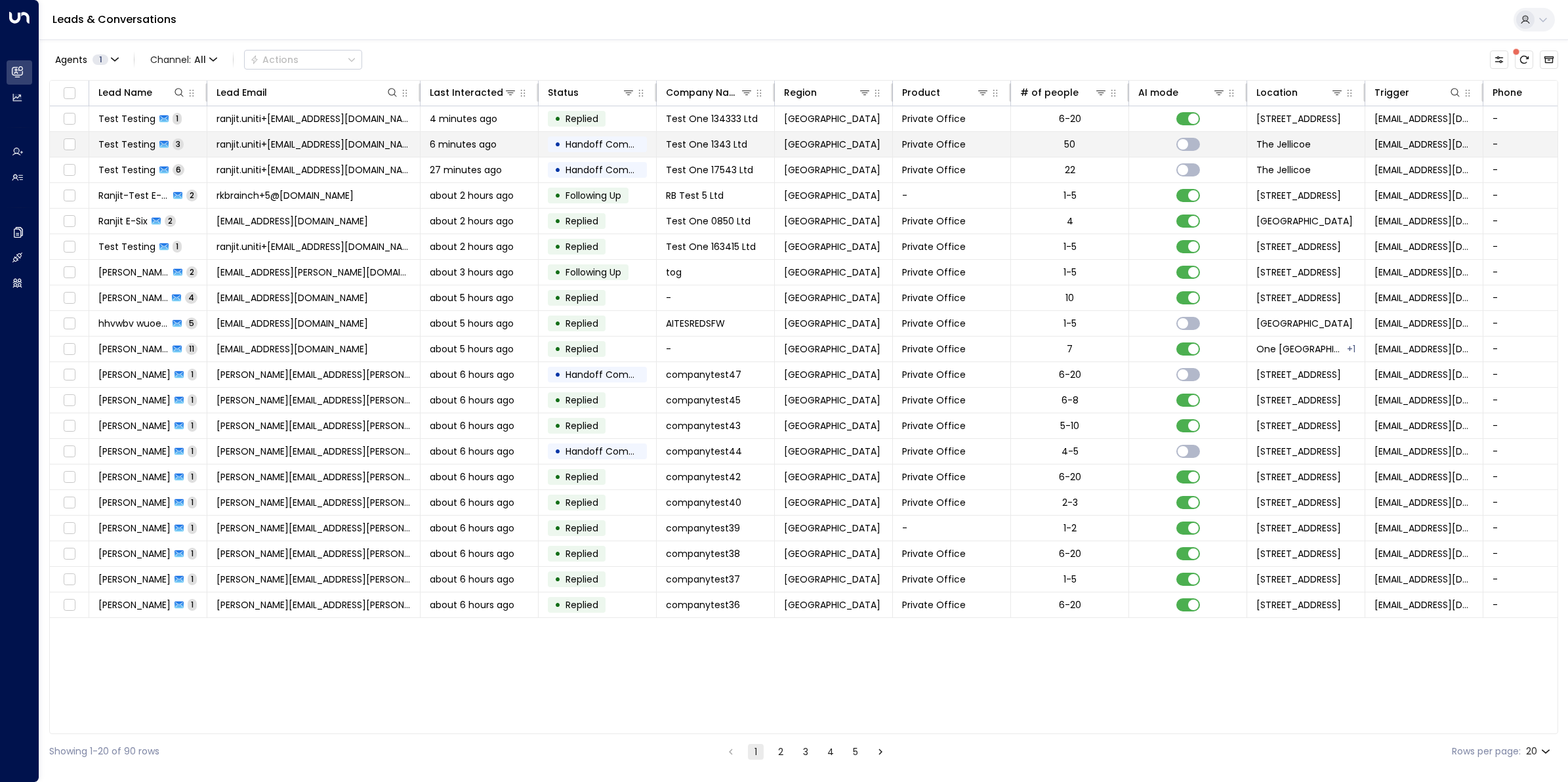
click at [123, 141] on span "Test Testing" at bounding box center [127, 144] width 57 height 13
click at [122, 114] on span "Test Testing" at bounding box center [127, 119] width 57 height 13
click at [124, 145] on span "Test Testing" at bounding box center [127, 144] width 57 height 13
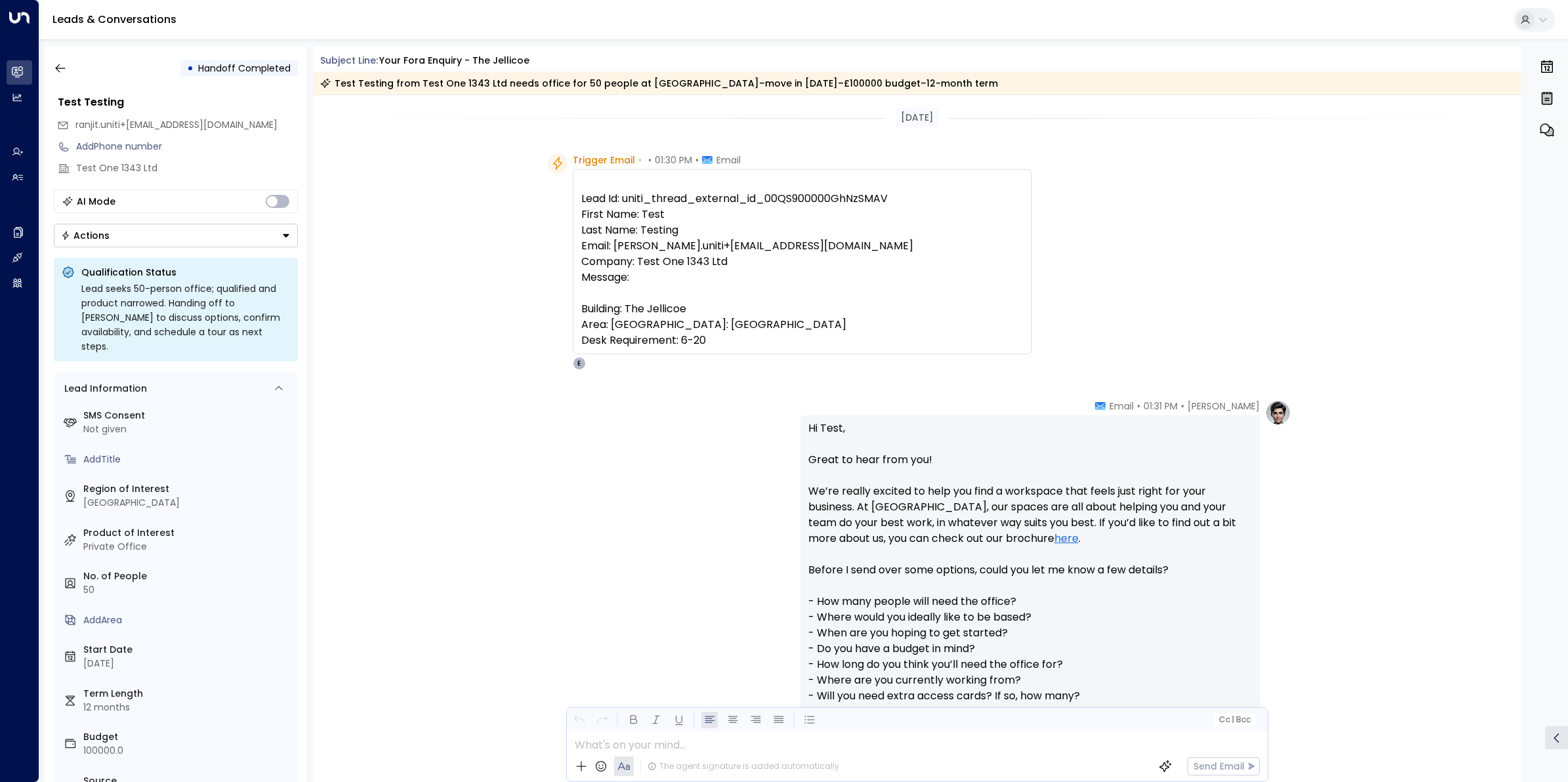
click at [841, 201] on pre "Lead Id: uniti_thread_external_id_00QS900000GhNzSMAV First Name: Test Last Name…" at bounding box center [802, 269] width 442 height 157
drag, startPoint x: 841, startPoint y: 201, endPoint x: 864, endPoint y: 201, distance: 23.0
click at [857, 201] on pre "Lead Id: uniti_thread_external_id_00QS900000GhNzSMAV First Name: Test Last Name…" at bounding box center [802, 269] width 442 height 157
drag, startPoint x: 889, startPoint y: 201, endPoint x: 764, endPoint y: 192, distance: 125.3
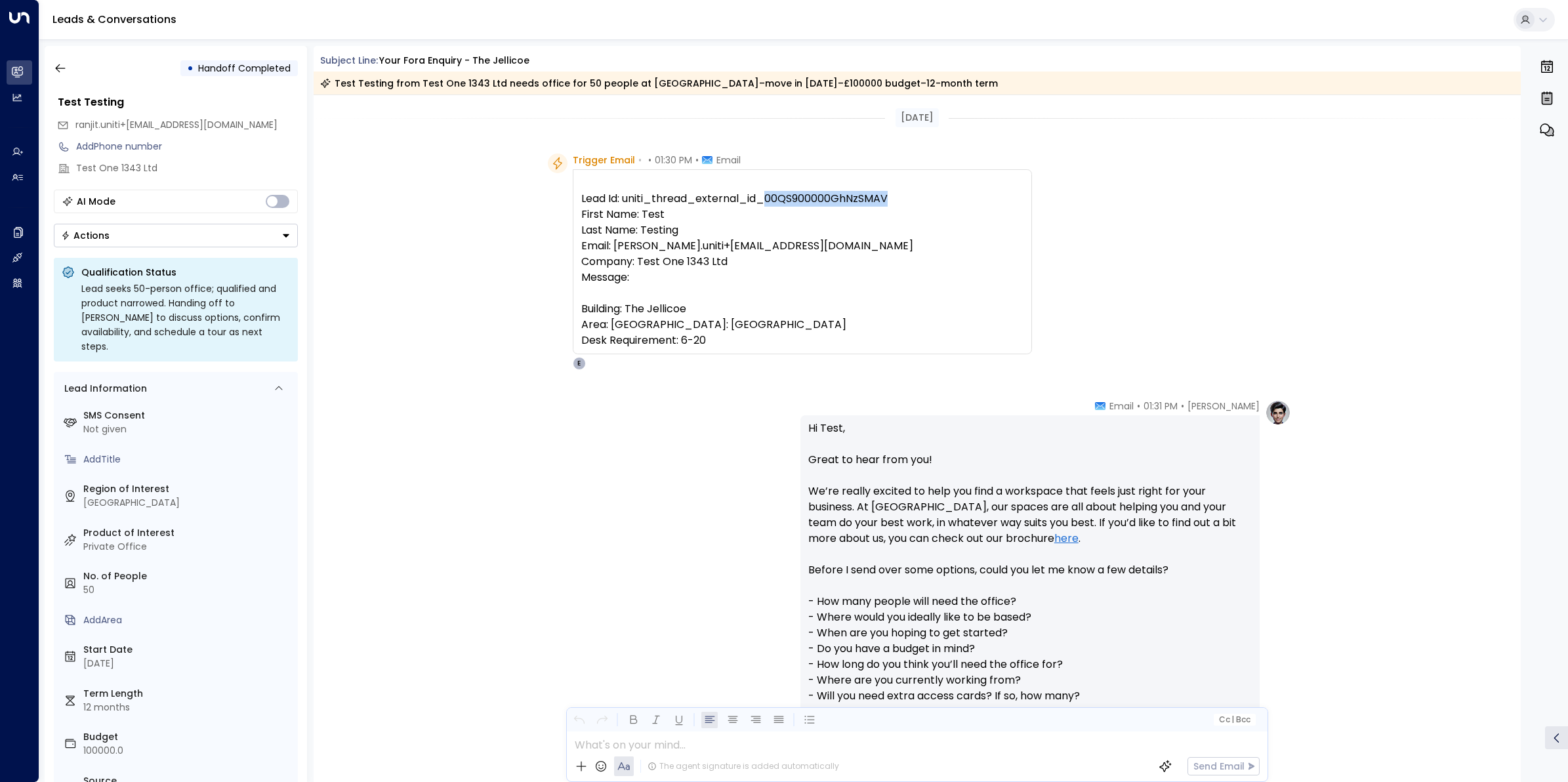
click at [764, 192] on pre "Lead Id: uniti_thread_external_id_00QS900000GhNzSMAV First Name: Test Last Name…" at bounding box center [802, 269] width 442 height 157
copy pre "00QS900000GhNzSMAV"
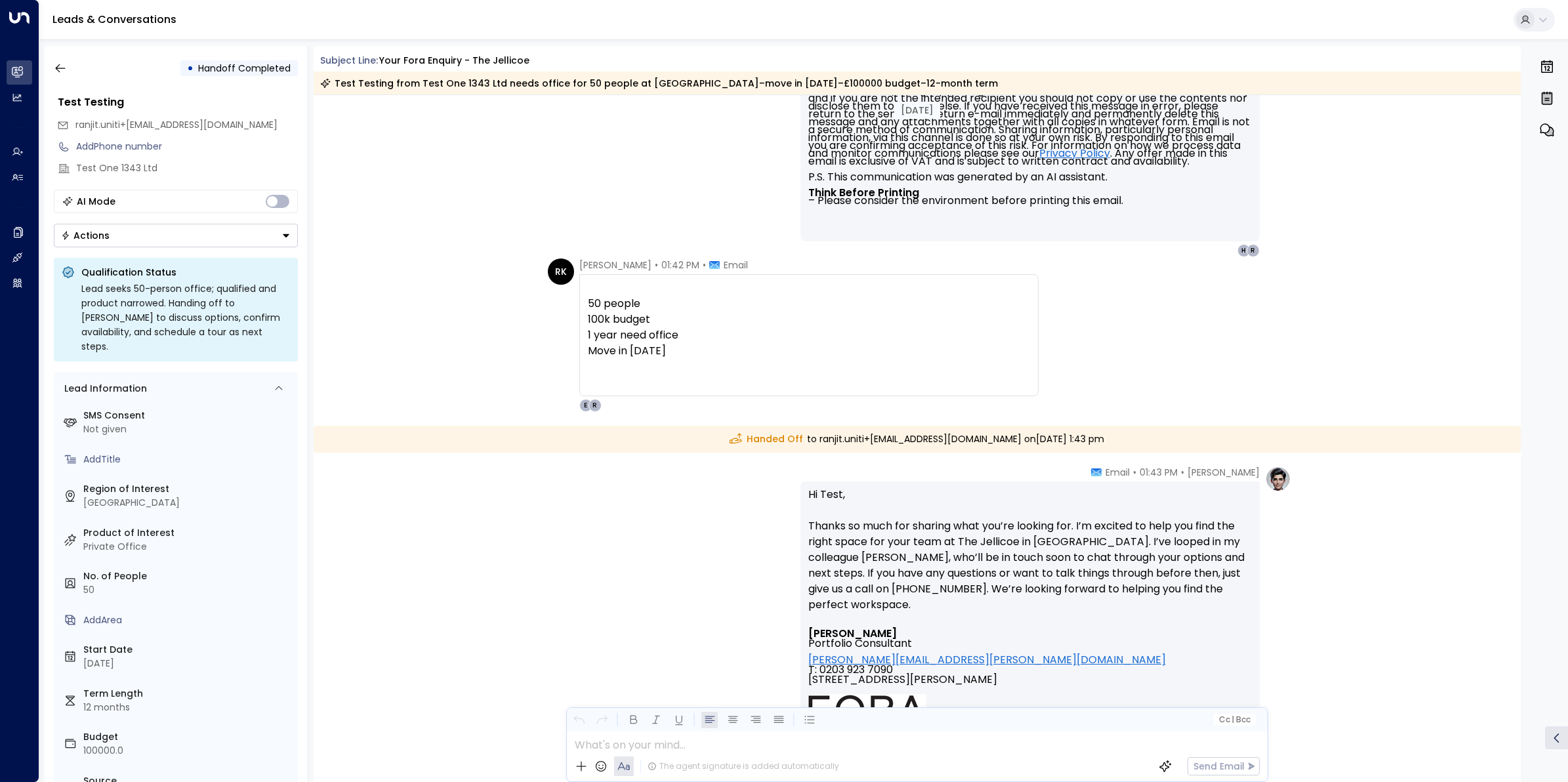
scroll to position [820, 0]
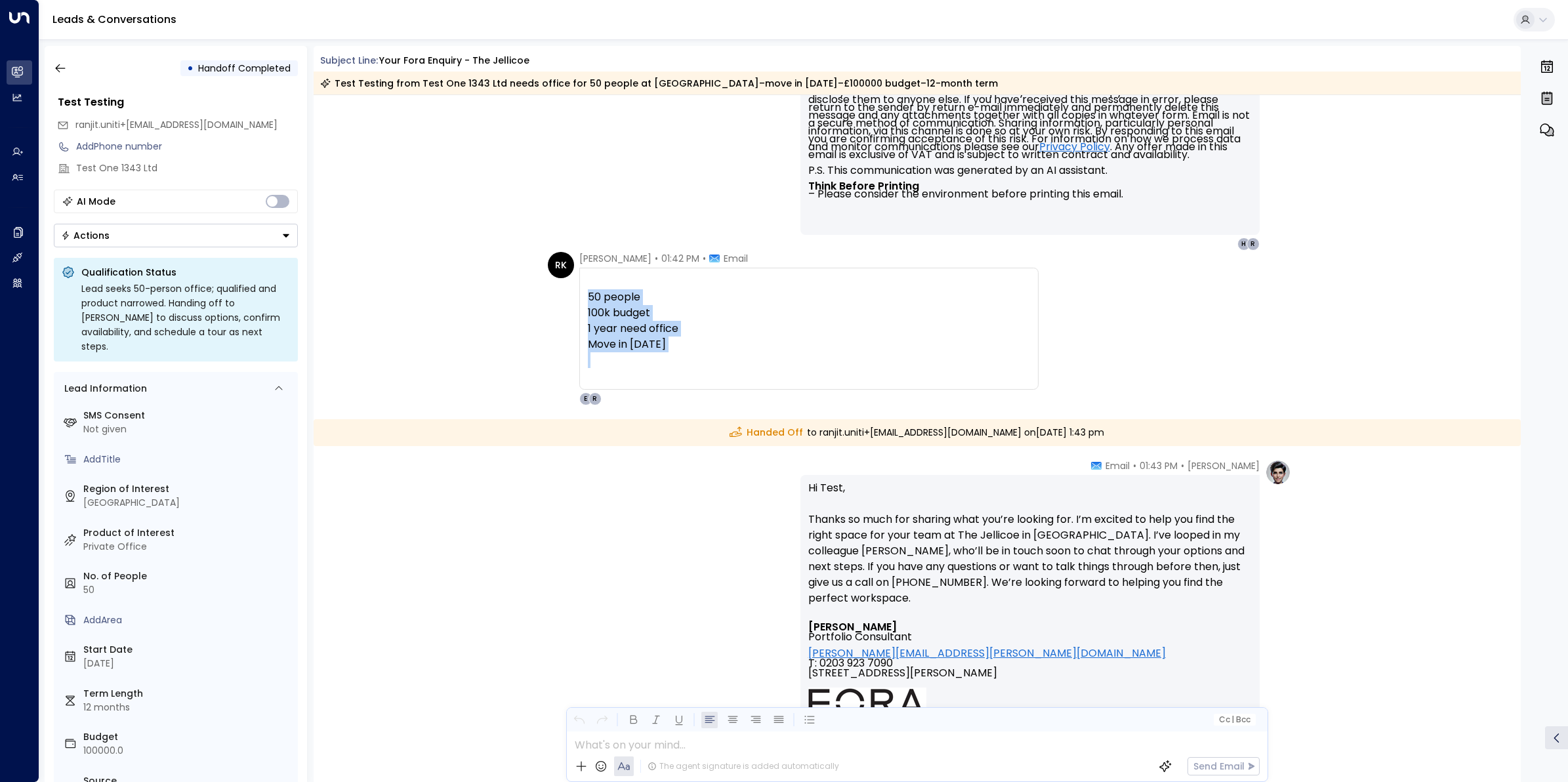
drag, startPoint x: 696, startPoint y: 360, endPoint x: 569, endPoint y: 290, distance: 145.0
click at [569, 290] on div "RK Ranjit Kaur • 01:42 PM • Email 50 people100k budget1 year need officeMove in…" at bounding box center [793, 328] width 491 height 153
copy div "50 people 100k budget 1 year need office Move in dec 25"
click at [64, 64] on icon "button" at bounding box center [61, 68] width 13 height 13
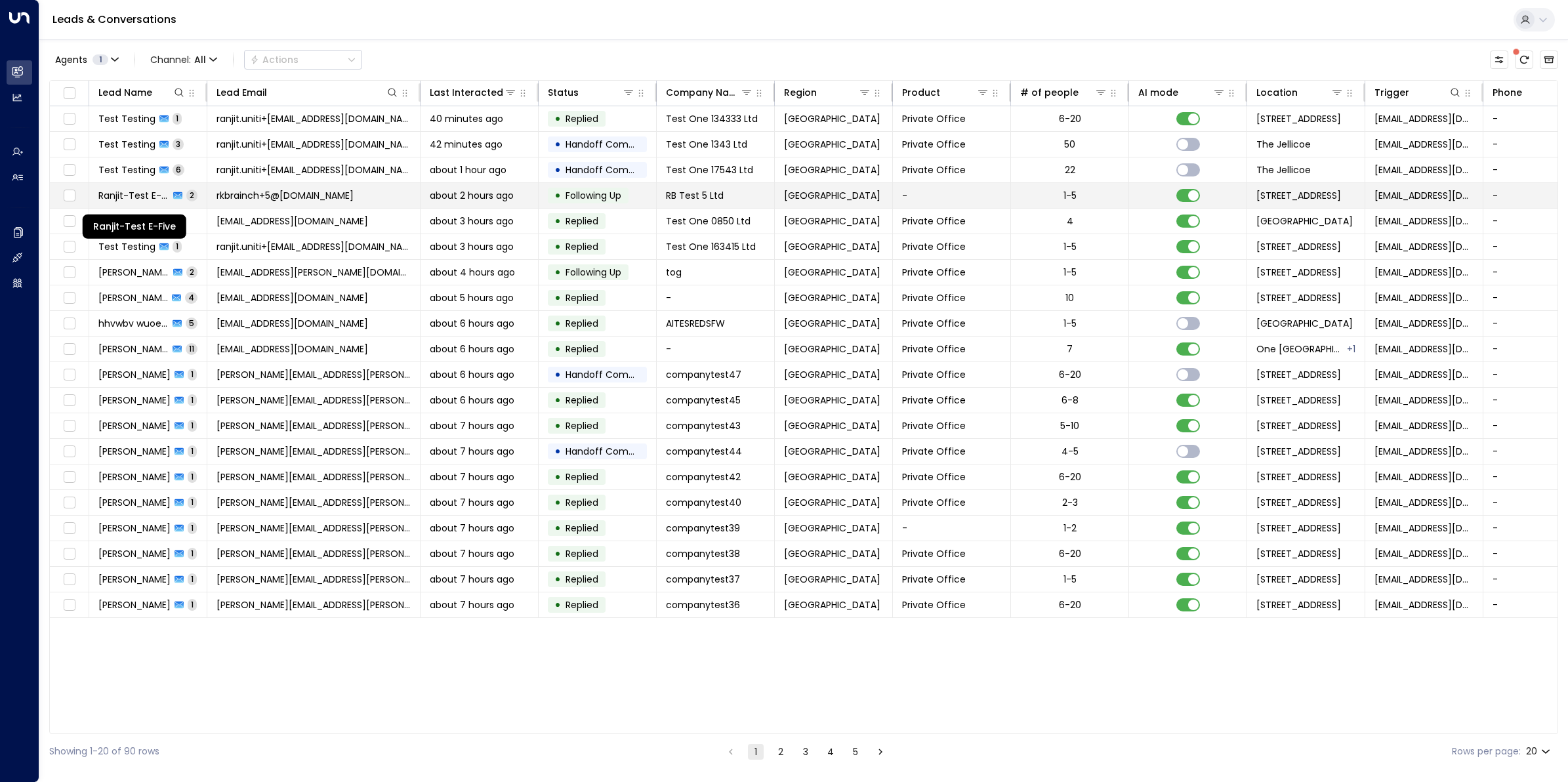
click at [126, 195] on span "Ranjit-Test E-Five" at bounding box center [134, 195] width 71 height 13
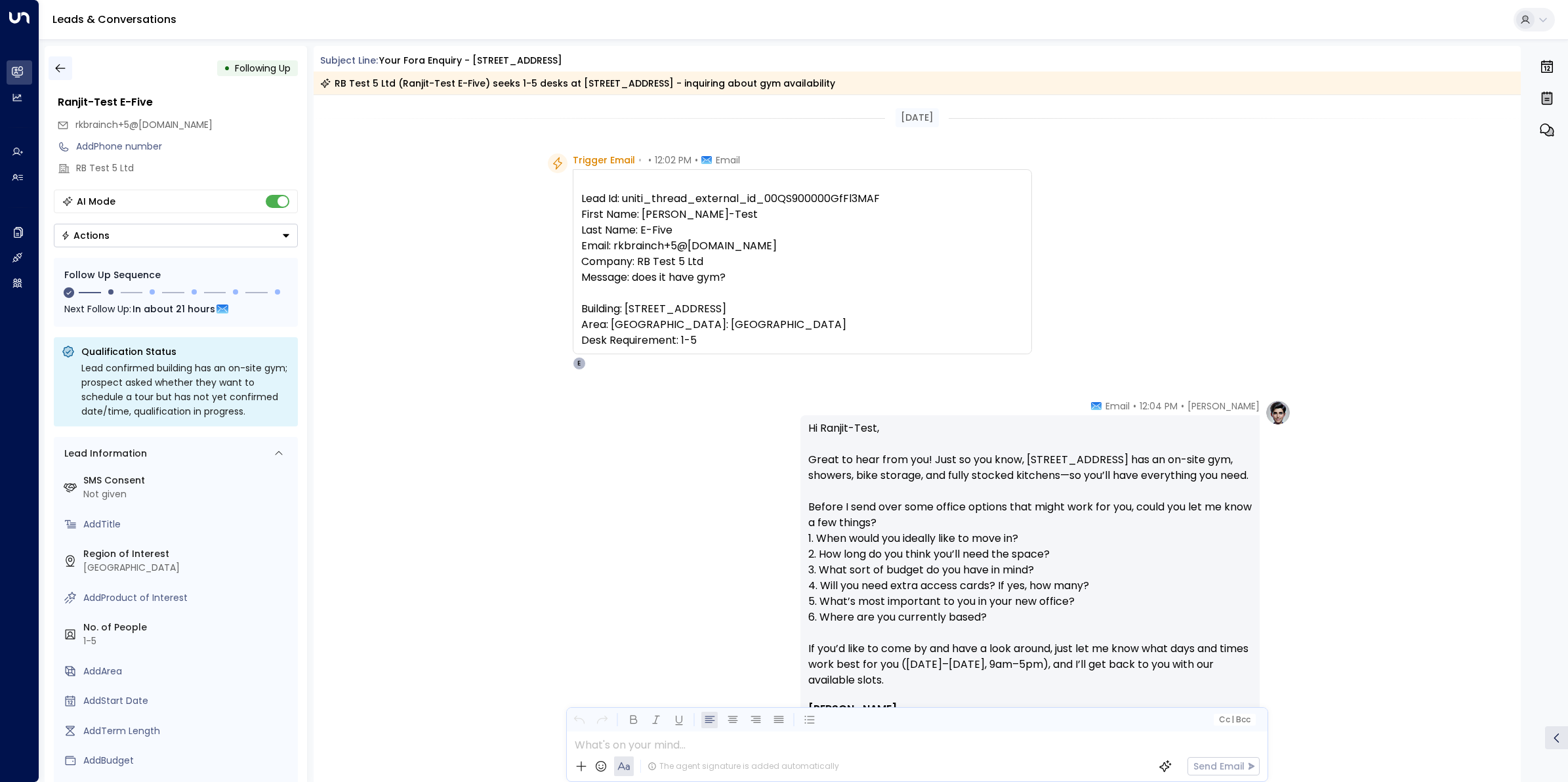
click at [63, 69] on icon "button" at bounding box center [61, 68] width 13 height 13
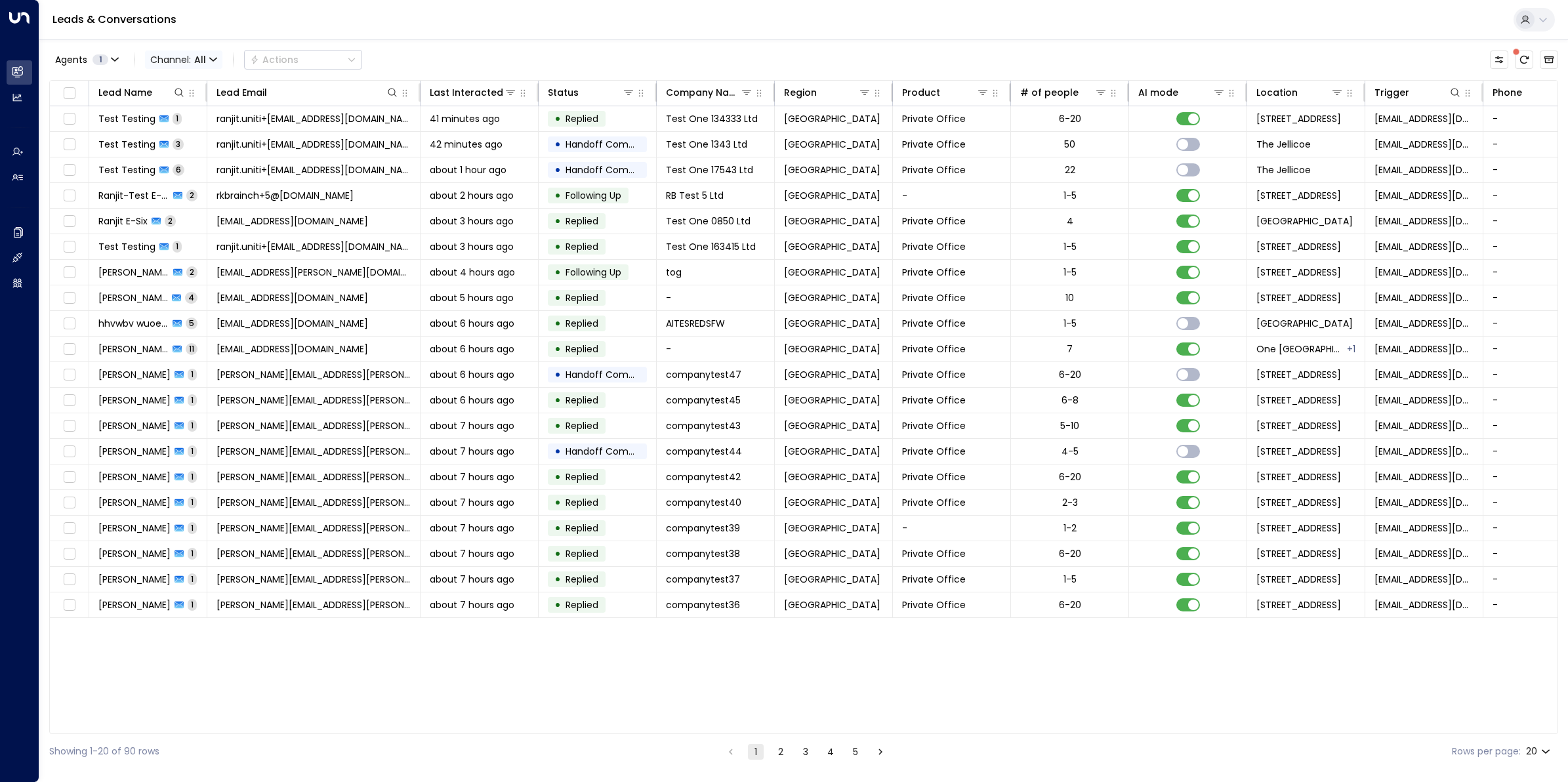
click at [218, 58] on span "Channel: All" at bounding box center [184, 60] width 78 height 18
click at [289, 56] on div at bounding box center [784, 391] width 1568 height 782
click at [80, 96] on div at bounding box center [70, 93] width 24 height 16
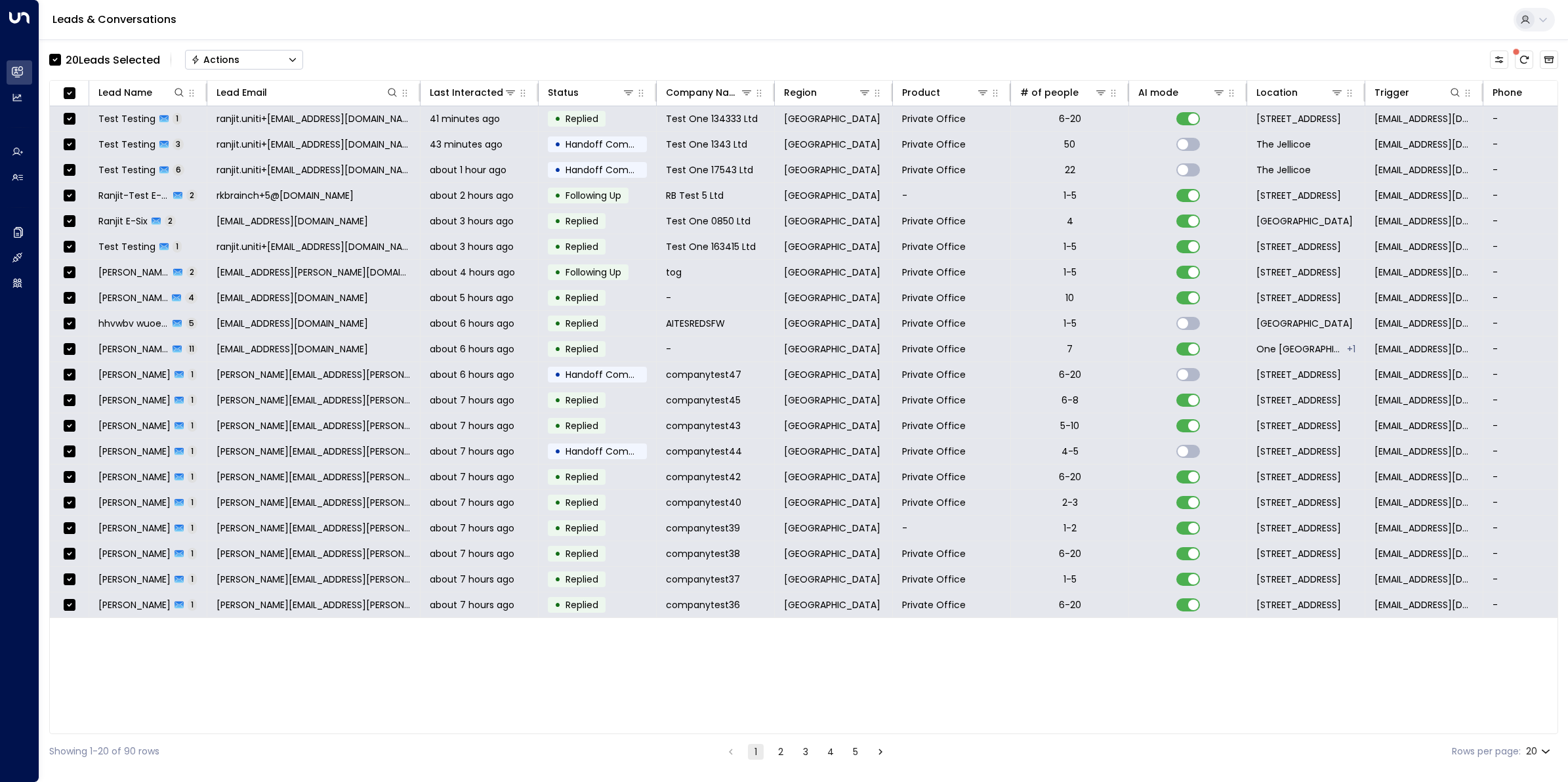
click at [289, 64] on button "Actions" at bounding box center [244, 60] width 118 height 20
click at [277, 687] on div "Lead Name Lead Email Last Interacted Status Company Name Region Product # of pe…" at bounding box center [804, 407] width 1509 height 654
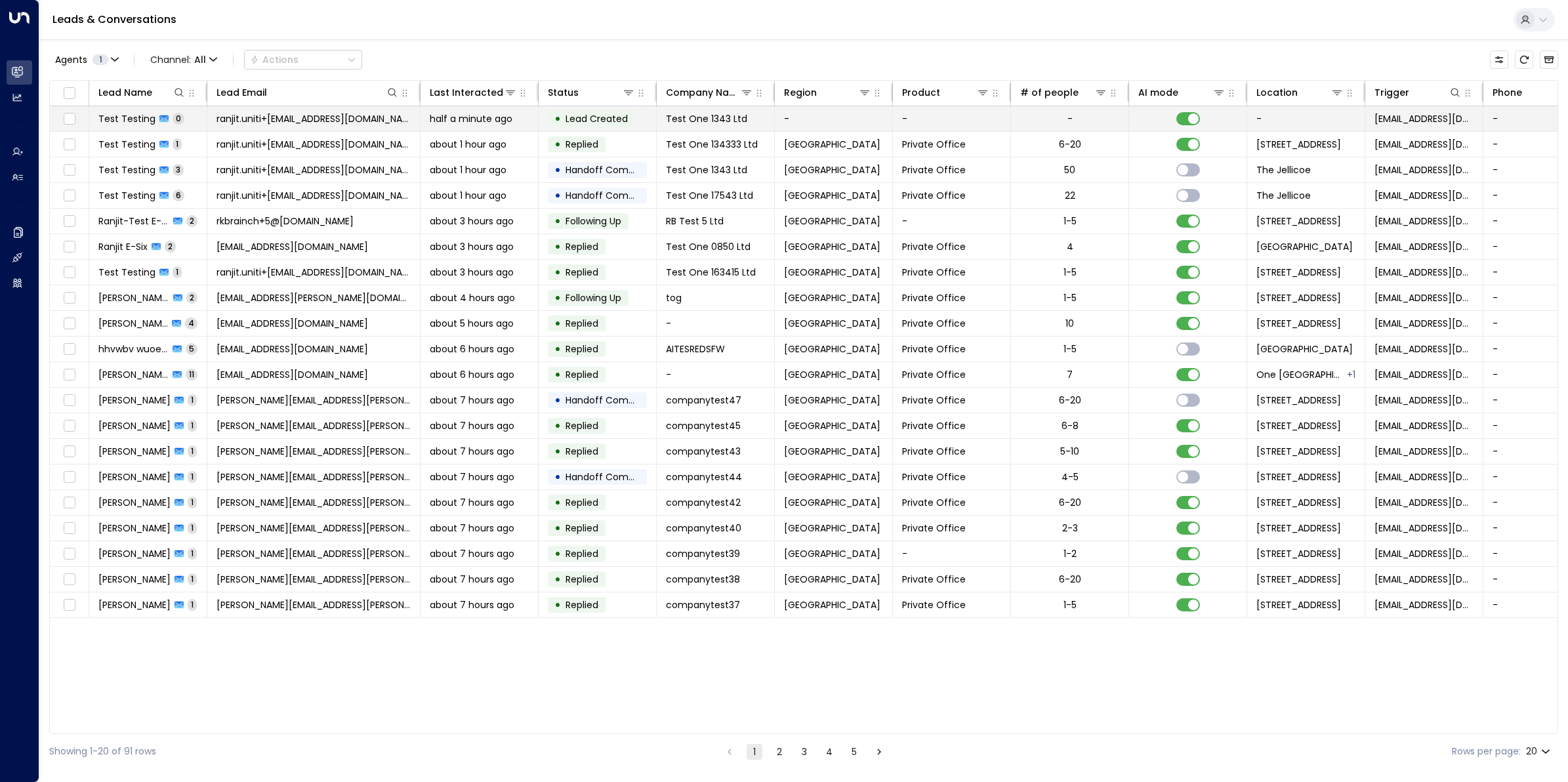
click at [109, 122] on span "Test Testing" at bounding box center [127, 119] width 57 height 13
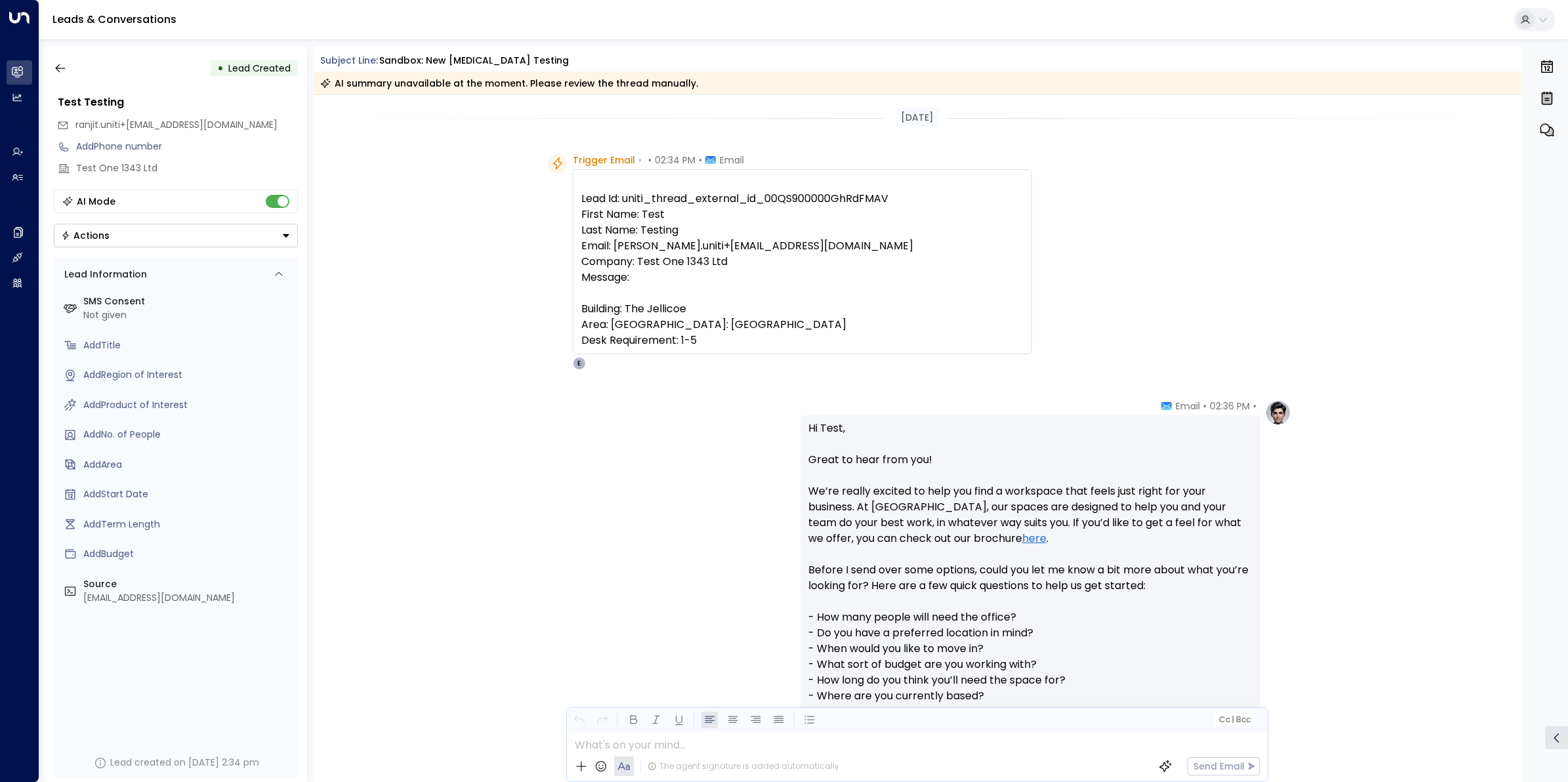
scroll to position [423, 0]
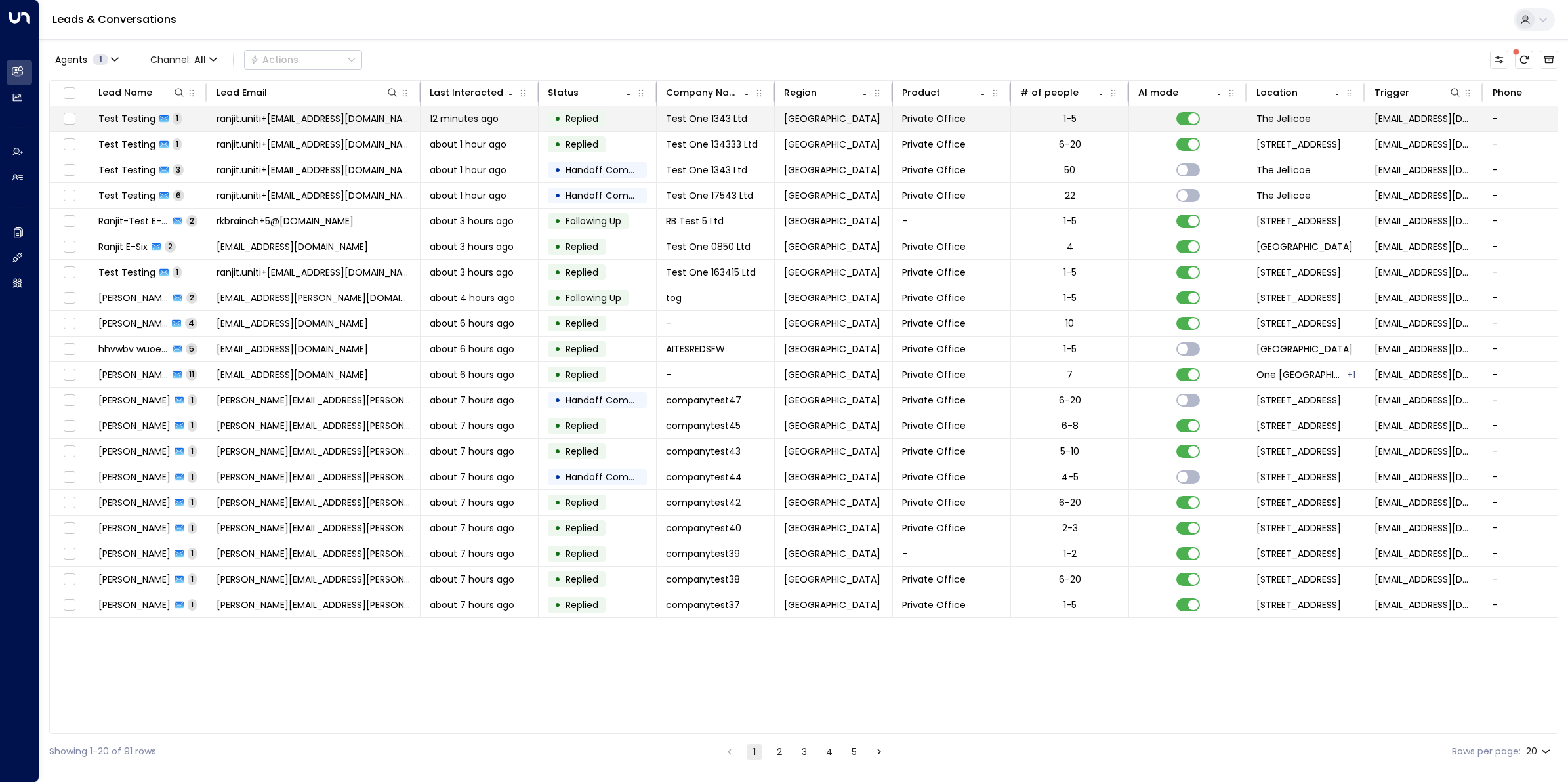
click at [132, 116] on span "Test Testing" at bounding box center [127, 119] width 57 height 13
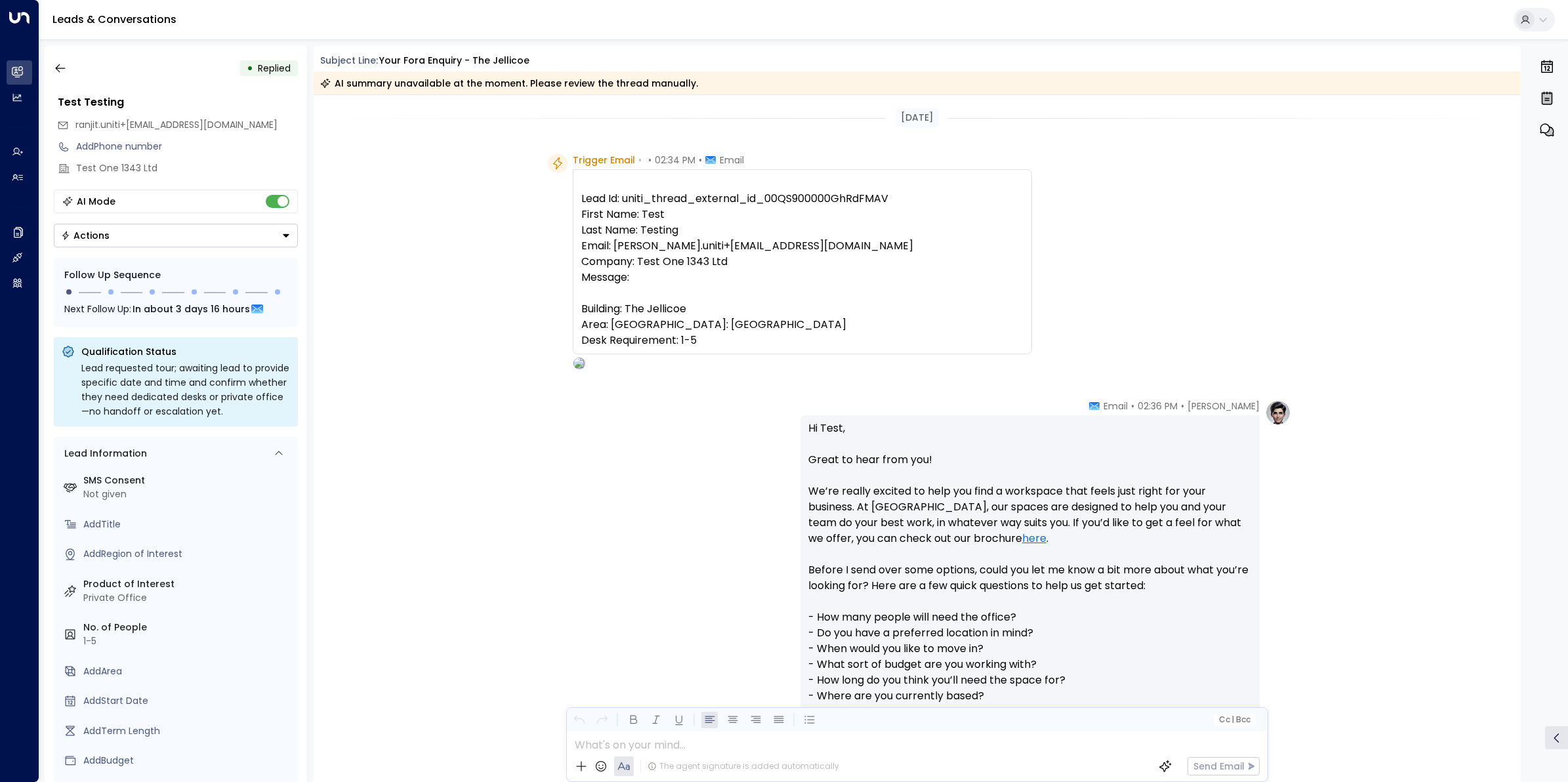
scroll to position [323, 0]
